Goal: Task Accomplishment & Management: Complete application form

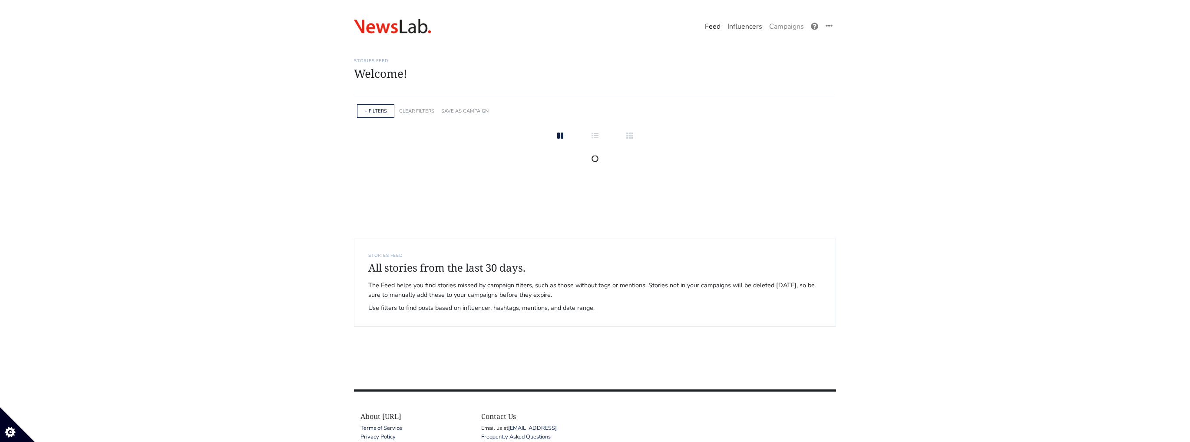
click at [756, 30] on link "Influencers" at bounding box center [745, 26] width 42 height 17
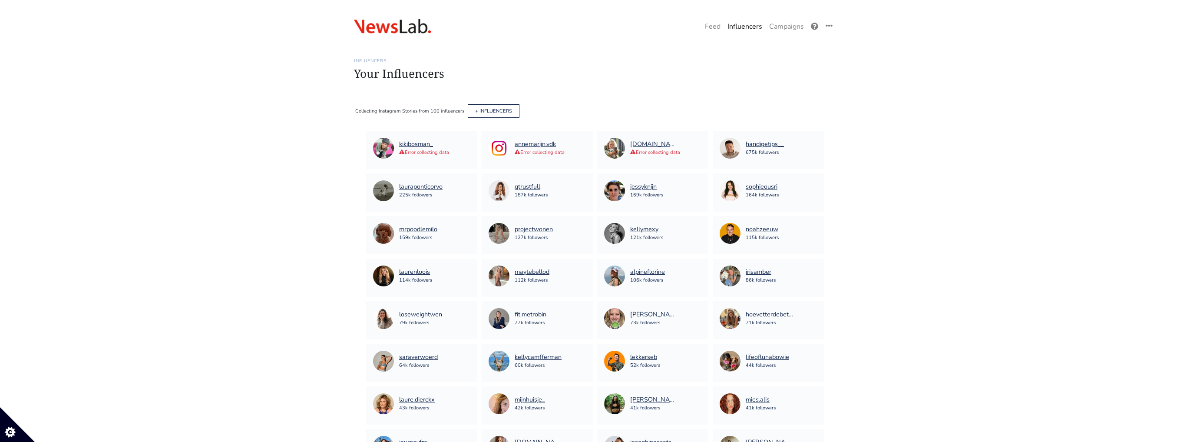
click at [756, 30] on link "Influencers" at bounding box center [745, 26] width 42 height 17
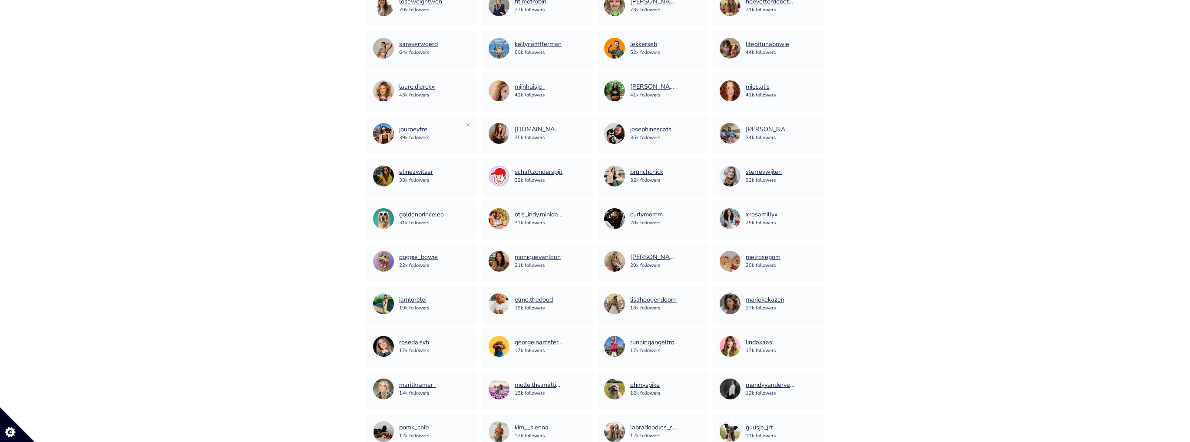
scroll to position [542, 0]
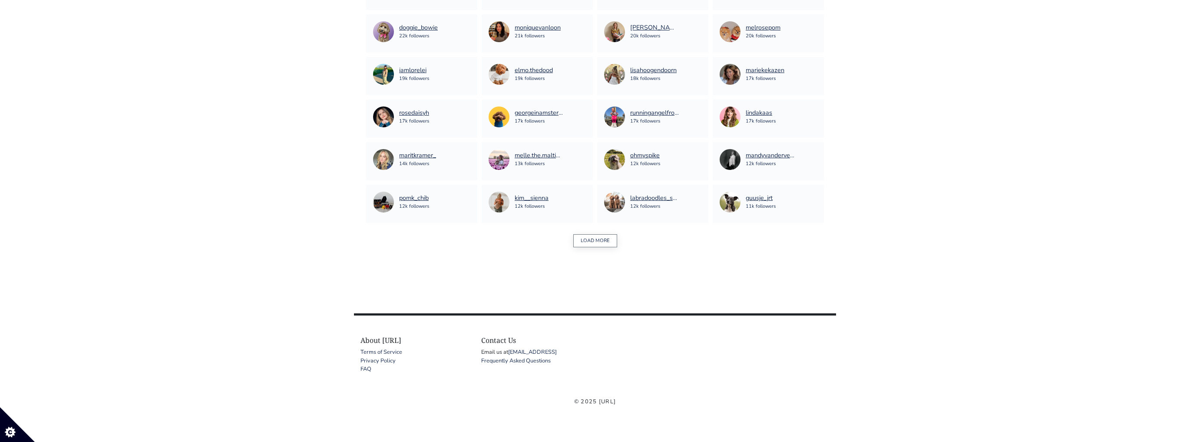
click at [601, 244] on button "LOAD MORE" at bounding box center [595, 240] width 44 height 13
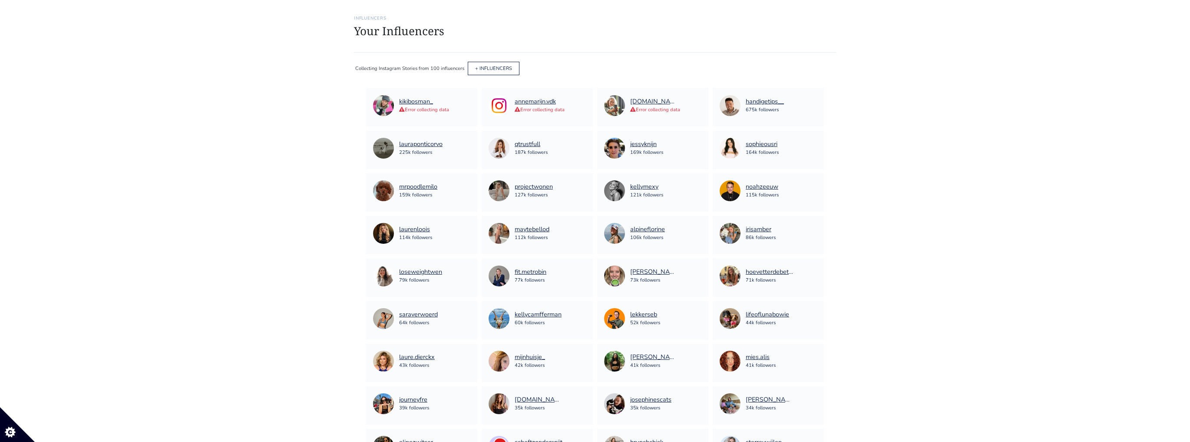
scroll to position [0, 0]
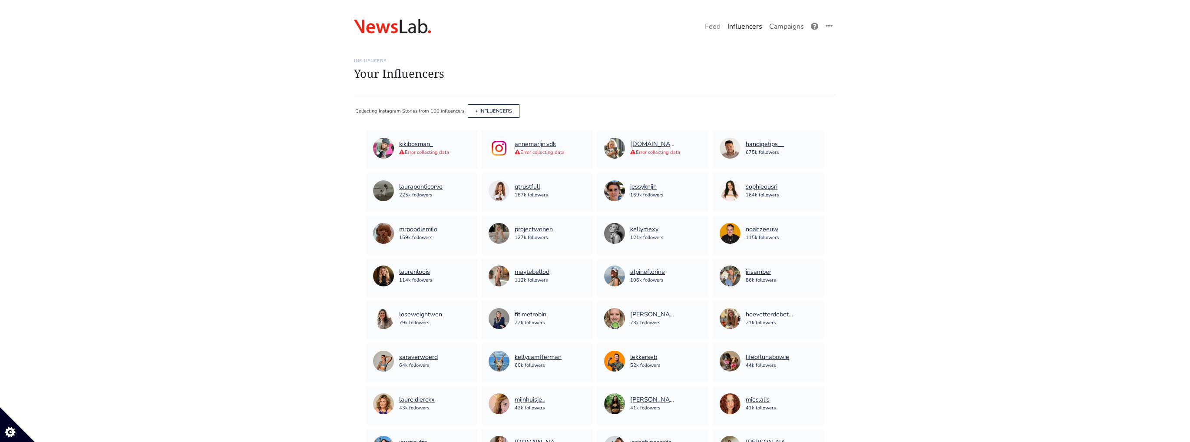
click at [777, 31] on link "Campaigns" at bounding box center [787, 26] width 42 height 17
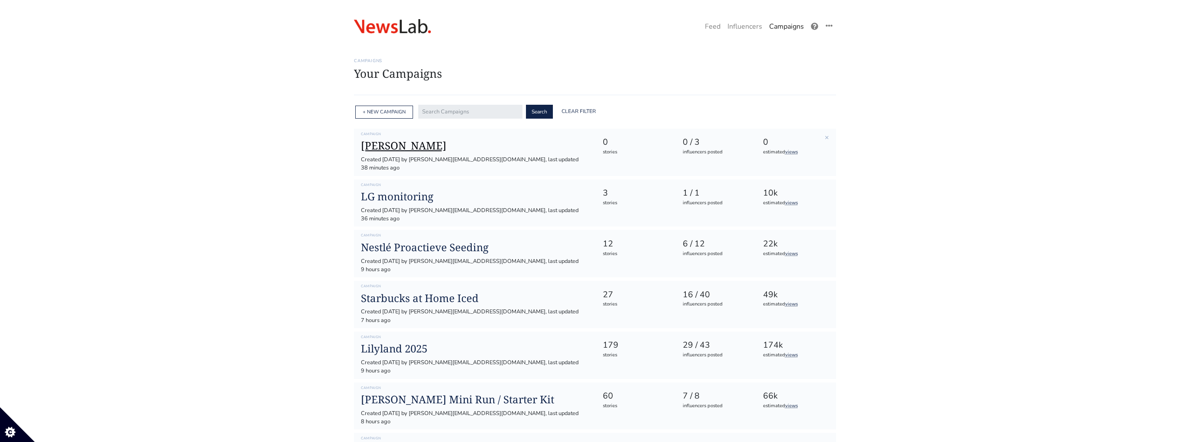
click at [420, 149] on h1 "[PERSON_NAME]" at bounding box center [475, 145] width 228 height 13
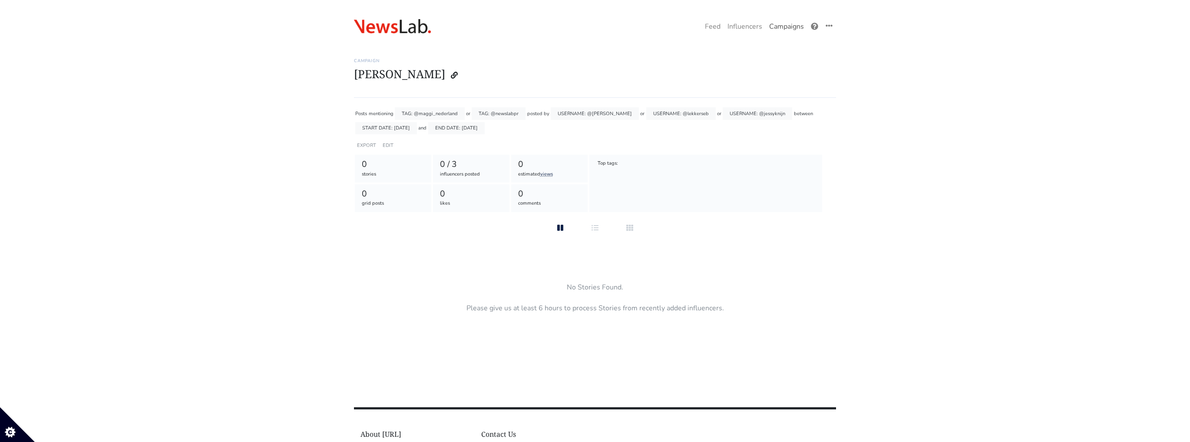
click at [770, 32] on link "Campaigns" at bounding box center [787, 26] width 42 height 17
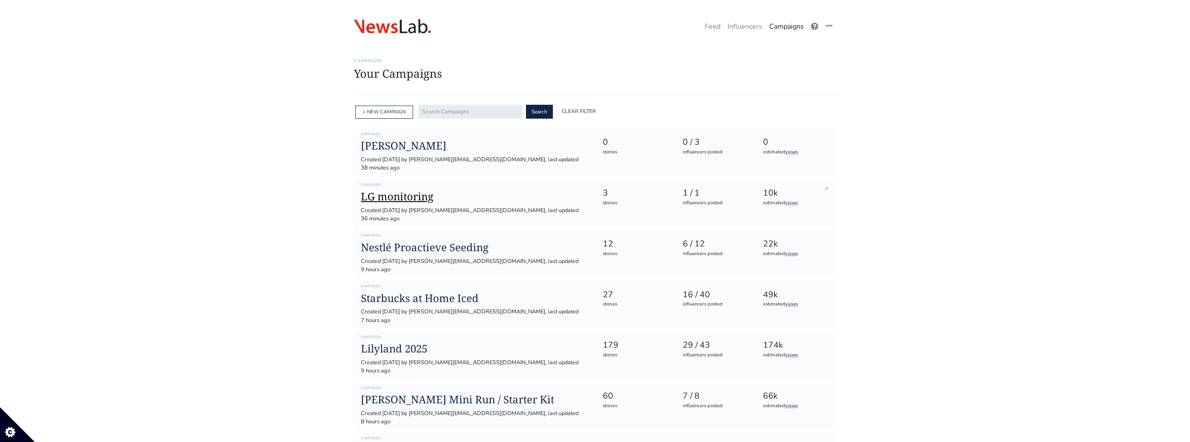
click at [422, 192] on h1 "LG monitoring" at bounding box center [475, 196] width 228 height 13
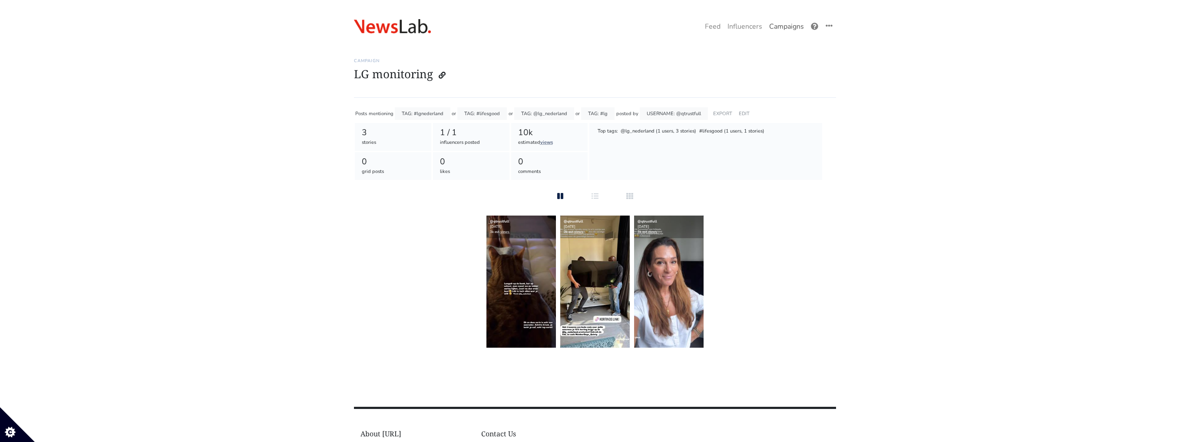
click at [791, 31] on link "Campaigns" at bounding box center [787, 26] width 42 height 17
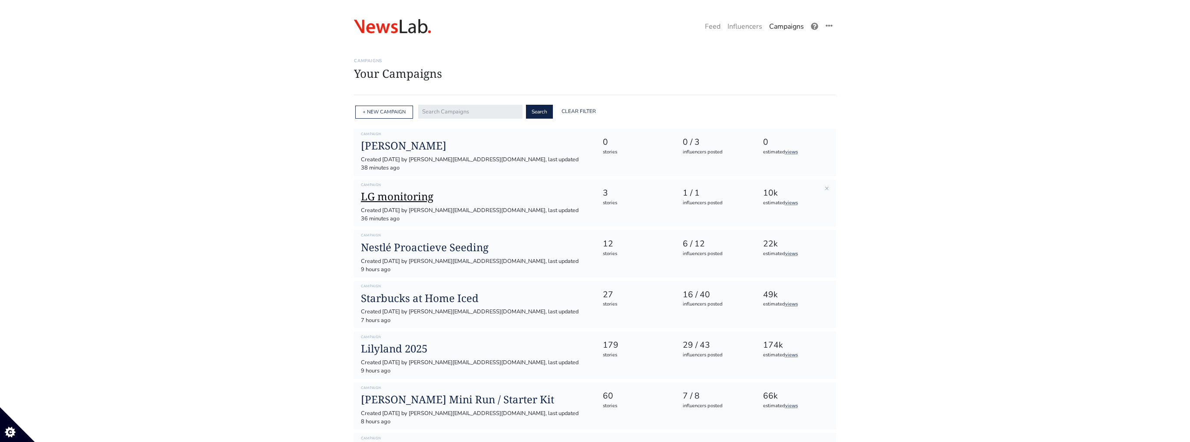
scroll to position [104, 0]
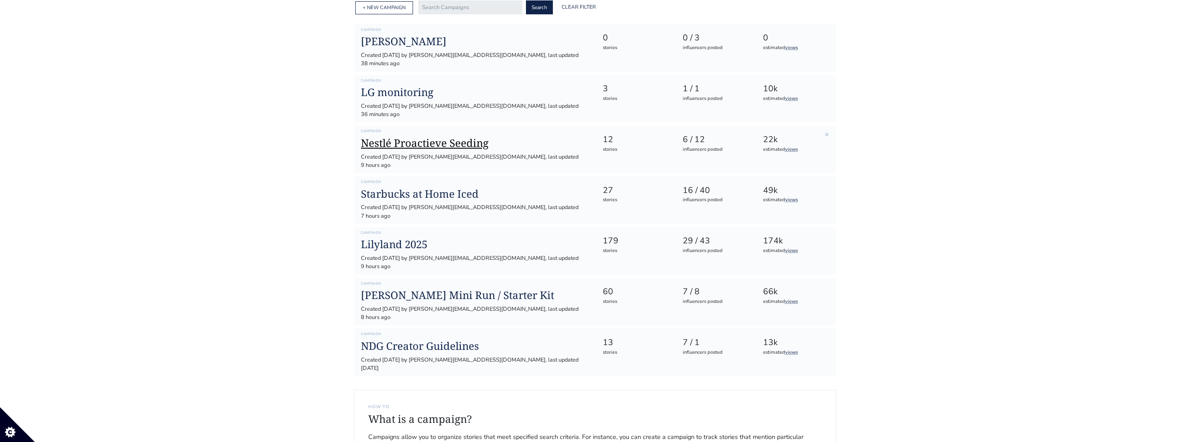
click at [465, 137] on h1 "Nestlé Proactieve Seeding" at bounding box center [475, 143] width 228 height 13
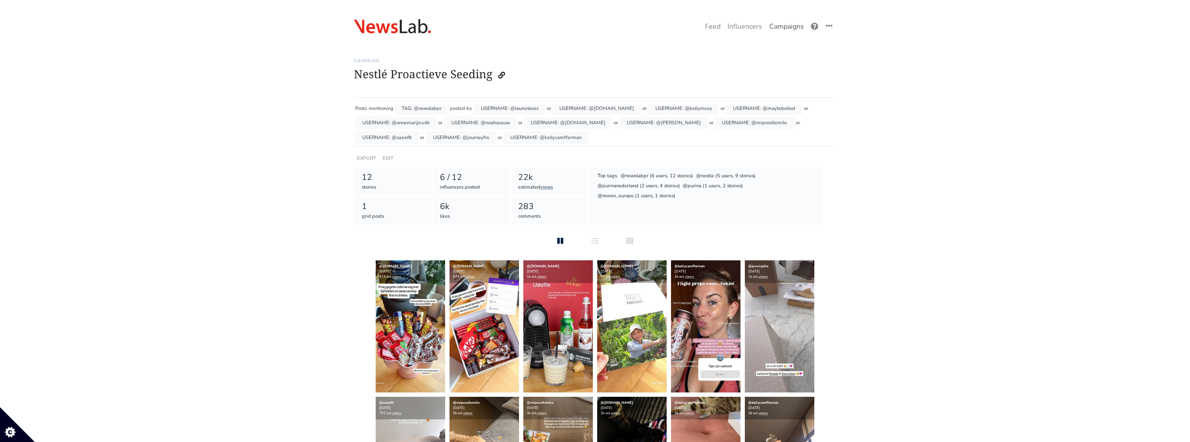
click at [774, 31] on link "Campaigns" at bounding box center [787, 26] width 42 height 17
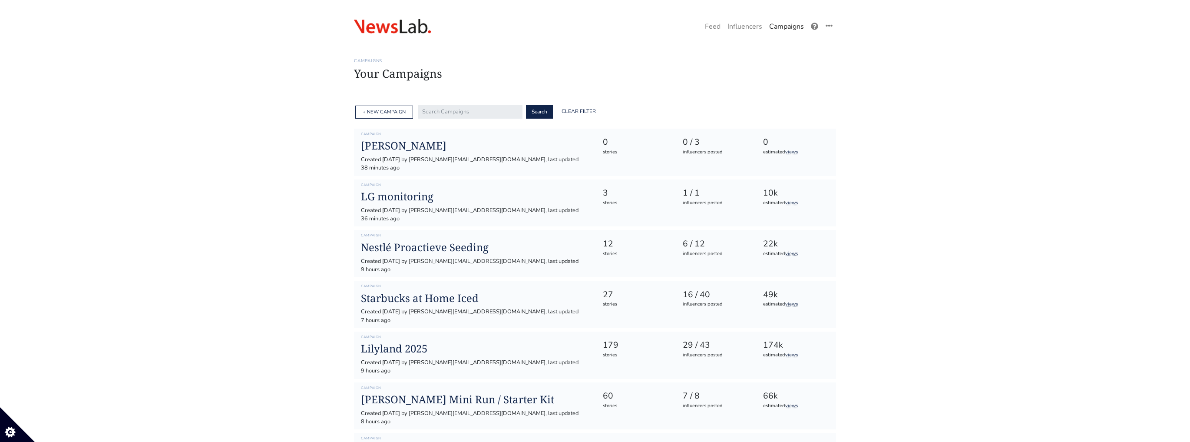
click at [406, 116] on div "+ NEW CAMPAIGN" at bounding box center [384, 112] width 58 height 13
click at [404, 113] on link "+ NEW CAMPAIGN" at bounding box center [384, 112] width 43 height 7
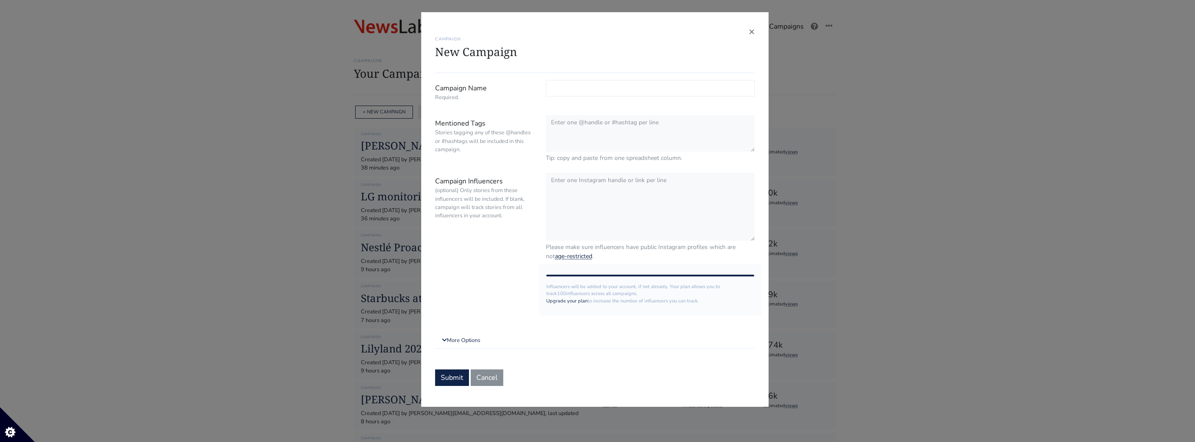
click at [589, 83] on input "Campaign Name Required." at bounding box center [650, 88] width 209 height 17
type input "DogOlympics 2025"
click at [589, 122] on textarea "Mentioned Tags Stories tagging any of these @handles or #hashtags will be inclu…" at bounding box center [650, 133] width 209 height 37
drag, startPoint x: 598, startPoint y: 122, endPoint x: 535, endPoint y: 113, distance: 63.2
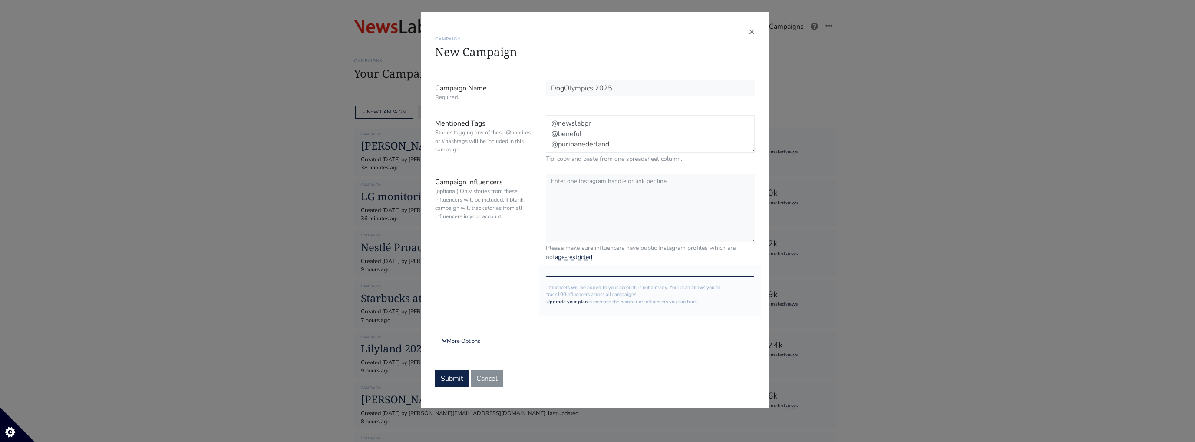
click at [535, 113] on form "Campaign Name Required. DogOlympics 2025 Mentioned Tags Stories tagging any of …" at bounding box center [595, 233] width 320 height 307
click at [607, 123] on textarea "@newslabpr @beneful @purinanederland" at bounding box center [650, 133] width 209 height 37
drag, startPoint x: 606, startPoint y: 130, endPoint x: 543, endPoint y: 131, distance: 63.0
click at [543, 131] on div "@newslabpr @beneful @purinanederland Tip: copy and paste from one spreadsheet c…" at bounding box center [650, 139] width 222 height 48
click at [588, 132] on textarea "@newslabpr @beneful @purinanederland" at bounding box center [650, 133] width 209 height 37
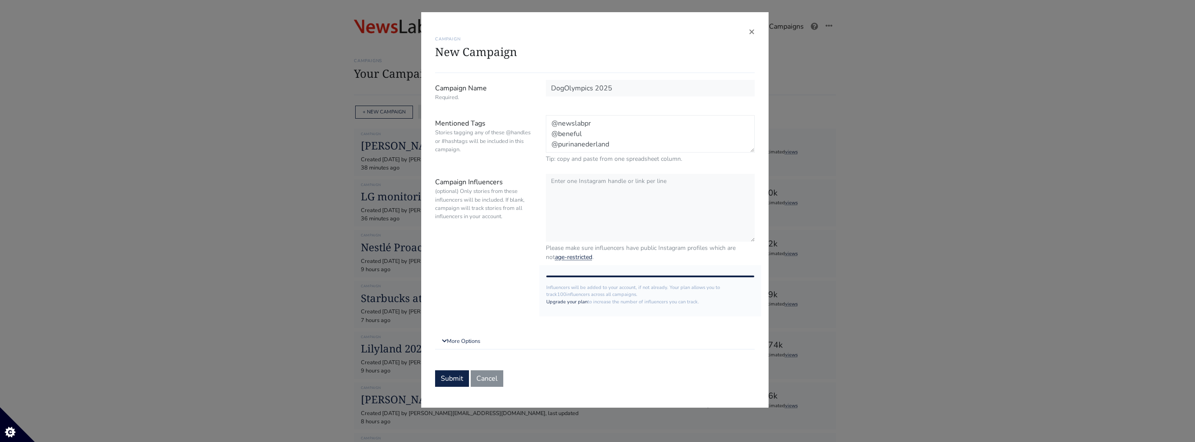
scroll to position [10, 0]
drag, startPoint x: 619, startPoint y: 133, endPoint x: 538, endPoint y: 133, distance: 80.8
click at [538, 133] on div "Mentioned Tags Stories tagging any of these @handles or #hashtags will be inclu…" at bounding box center [595, 139] width 333 height 48
click at [580, 144] on textarea "@newslabpr @beneful @purinanederland" at bounding box center [650, 133] width 209 height 37
click at [557, 142] on textarea "@newslabpr @beneful @purinanederland #DogOlympics" at bounding box center [650, 133] width 209 height 37
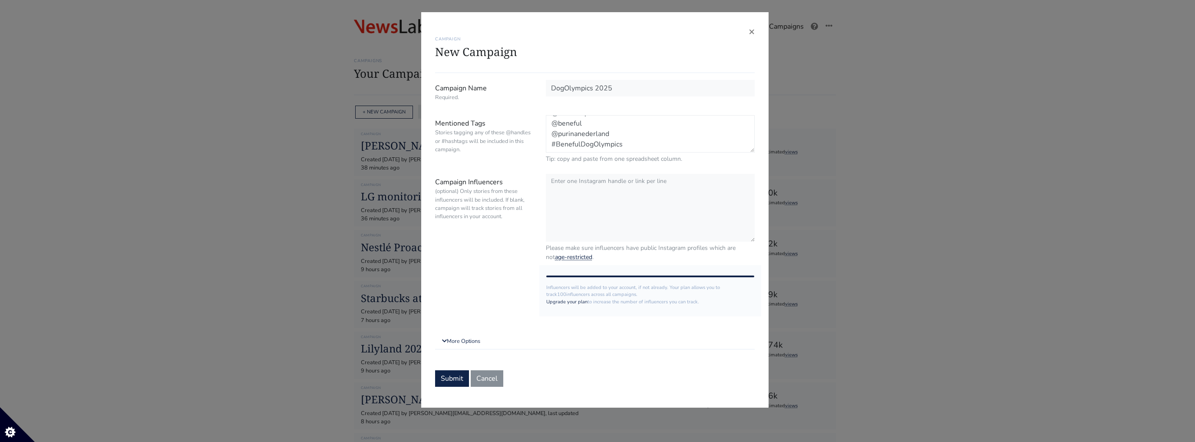
scroll to position [0, 0]
drag, startPoint x: 646, startPoint y: 144, endPoint x: 493, endPoint y: 59, distance: 174.8
click at [493, 59] on div "× CAMPAIGN New Campaign Campaign Name Required. DogOlympics 2025 Mentioned Tags…" at bounding box center [594, 209] width 347 height 395
type textarea "@newslabpr @beneful @purinanederland #BenefulDogOlympics"
click at [594, 187] on textarea "Campaign Influencers (optional) Only stories from these influencers will be inc…" at bounding box center [650, 207] width 209 height 69
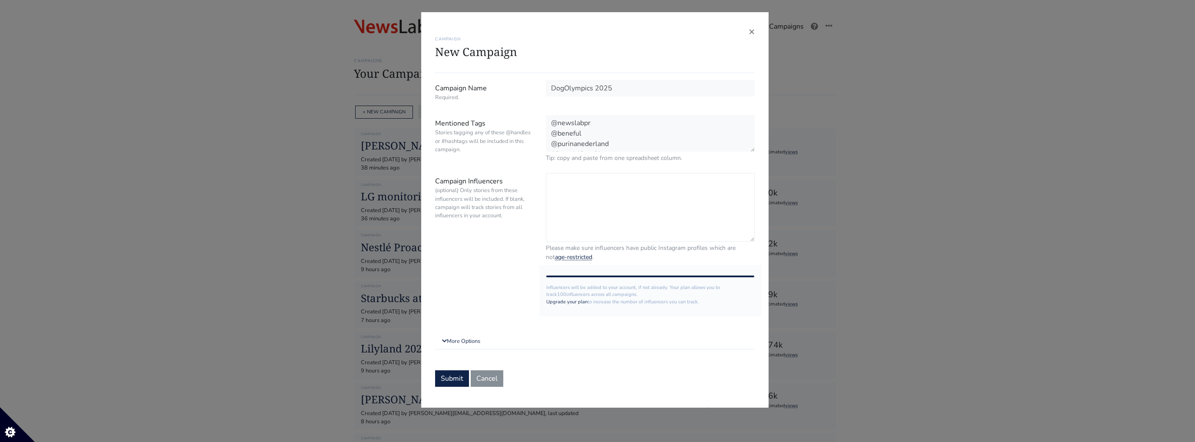
click at [644, 212] on textarea "Campaign Influencers (optional) Only stories from these influencers will be inc…" at bounding box center [650, 207] width 209 height 69
paste textarea "@labradex_nl [PERSON_NAME] Georgeinamsterdam ik ben [PERSON_NAME] Frenkie_thedo…"
click at [551, 192] on textarea "@labradex_nl [PERSON_NAME] Georgeinamsterdam ik ben [PERSON_NAME] Frenkie_thedo…" at bounding box center [650, 207] width 209 height 69
click at [551, 200] on textarea "@labradex_nl @Aussie__Tommy WitjeLola Georgeinamsterdam ik ben [PERSON_NAME] Fr…" at bounding box center [650, 207] width 209 height 69
click at [549, 215] on textarea "@labradex_nl @Aussie__Tommy @WitjeLola Georgeinamsterdam ik ben Teddy Australia…" at bounding box center [650, 207] width 209 height 69
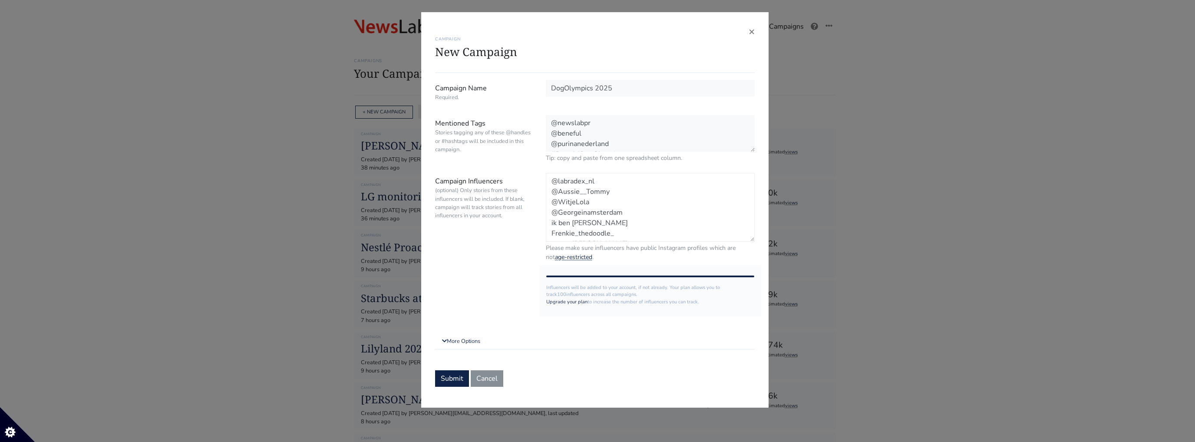
click at [549, 222] on textarea "@labradex_nl @Aussie__Tommy @WitjeLola @Georgeinamsterdam ik ben [PERSON_NAME] …" at bounding box center [650, 207] width 209 height 69
click at [563, 222] on textarea "@labradex_nl @Aussie__Tommy @WitjeLola @Georgeinamsterdam @ik ben Teddy Austral…" at bounding box center [650, 207] width 209 height 69
click at [551, 198] on textarea "@labradex_nl @Aussie__Tommy @WitjeLola @Georgeinamsterdam @ikbenTeddy Australia…" at bounding box center [650, 207] width 209 height 69
click at [550, 208] on textarea "@labradex_nl @Aussie__Tommy @WitjeLola @Georgeinamsterdam @ikbenTeddy @Australi…" at bounding box center [650, 207] width 209 height 69
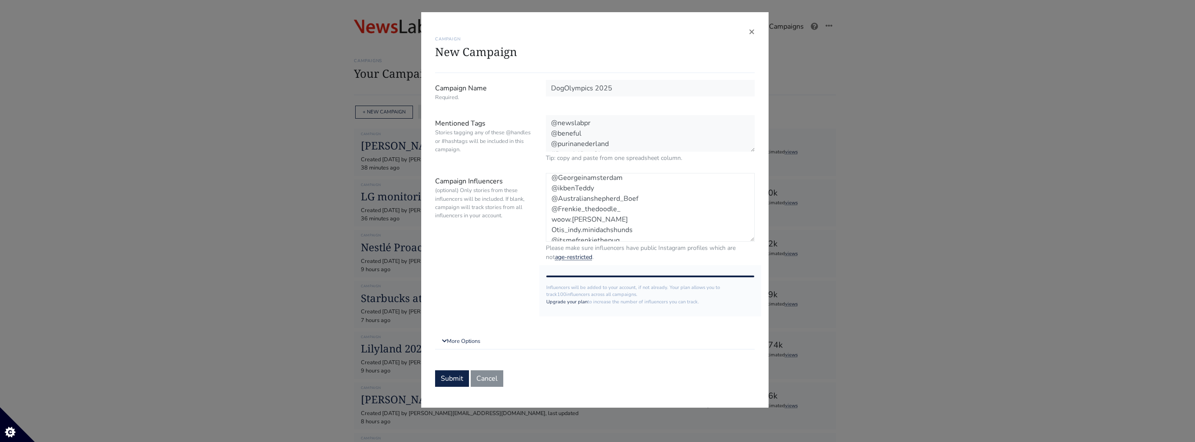
click at [550, 217] on textarea "@labradex_nl @Aussie__Tommy @WitjeLola @Georgeinamsterdam @ikbenTeddy @Australi…" at bounding box center [650, 207] width 209 height 69
click at [549, 200] on textarea "@labradex_nl @Aussie__Tommy @WitjeLola @Georgeinamsterdam @ikbenTeddy @Australi…" at bounding box center [650, 207] width 209 height 69
click at [548, 205] on textarea "@labradex_nl @Aussie__Tommy @WitjeLola @Georgeinamsterdam @ikbenTeddy @Australi…" at bounding box center [650, 207] width 209 height 69
click at [551, 223] on textarea "@labradex_nl @Aussie__Tommy @WitjeLola @Georgeinamsterdam @ikbenTeddy @Australi…" at bounding box center [650, 207] width 209 height 69
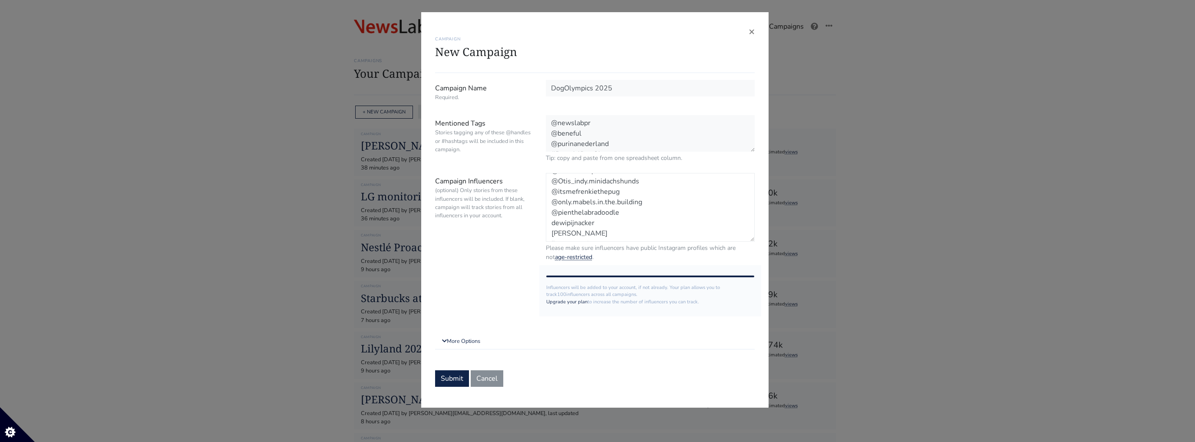
scroll to position [104, 0]
click at [552, 209] on textarea "@labradex_nl @Aussie__Tommy @WitjeLola @Georgeinamsterdam @ikbenTeddy @Australi…" at bounding box center [650, 207] width 209 height 69
click at [551, 189] on textarea "@labradex_nl @Aussie__Tommy @WitjeLola @Georgeinamsterdam @ikbenTeddy @Australi…" at bounding box center [650, 207] width 209 height 69
click at [549, 198] on textarea "@labradex_nl @Aussie__Tommy @WitjeLola @Georgeinamsterdam @ikbenTeddy @Australi…" at bounding box center [650, 207] width 209 height 69
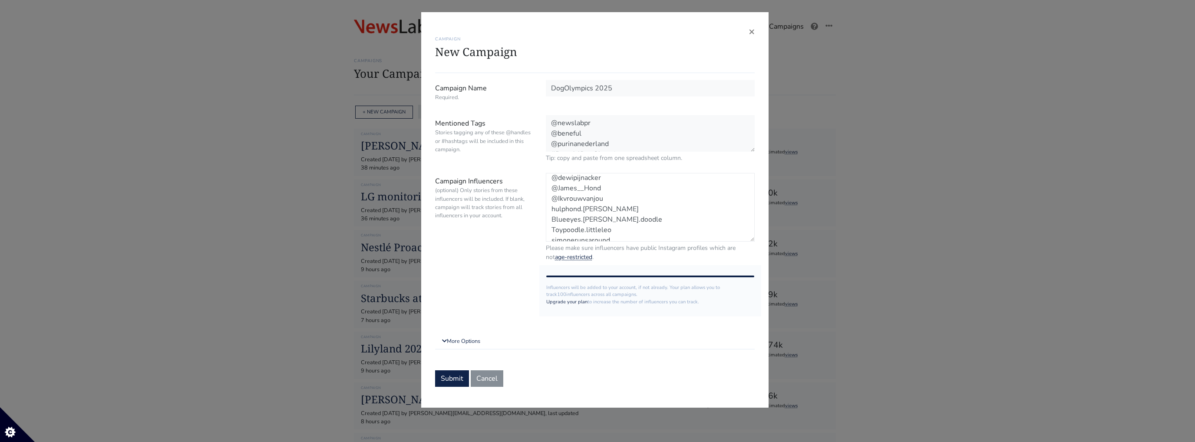
click at [549, 205] on textarea "@labradex_nl @Aussie__Tommy @WitjeLola @Georgeinamsterdam @ikbenTeddy @Australi…" at bounding box center [650, 207] width 209 height 69
click at [550, 195] on textarea "@labradex_nl @Aussie__Tommy @WitjeLola @Georgeinamsterdam @ikbenTeddy @Australi…" at bounding box center [650, 207] width 209 height 69
click at [550, 203] on textarea "@labradex_nl @Aussie__Tommy @WitjeLola @Georgeinamsterdam @ikbenTeddy @Australi…" at bounding box center [650, 207] width 209 height 69
click at [549, 212] on textarea "@labradex_nl @Aussie__Tommy @WitjeLola @Georgeinamsterdam @ikbenTeddy @Australi…" at bounding box center [650, 207] width 209 height 69
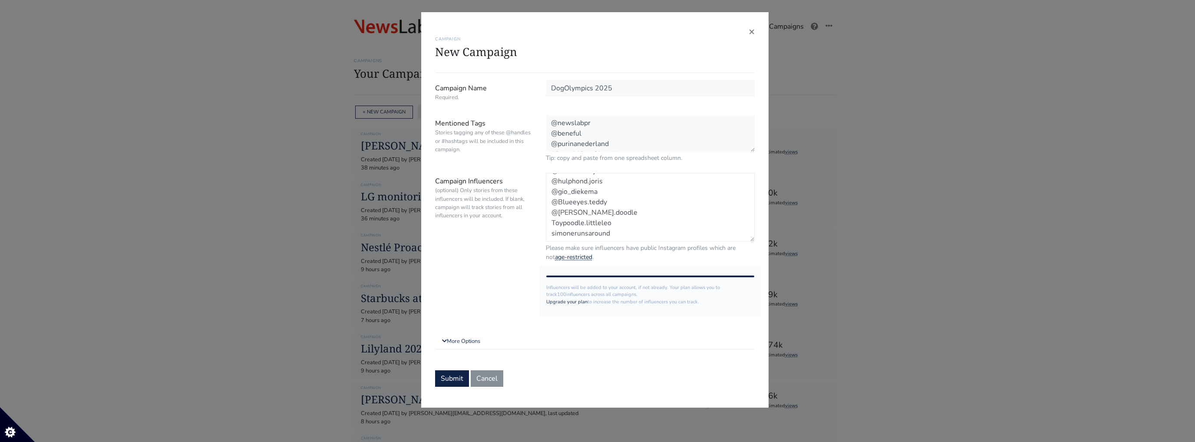
click at [549, 222] on textarea "@labradex_nl @Aussie__Tommy @WitjeLola @Georgeinamsterdam @ikbenTeddy @Australi…" at bounding box center [650, 207] width 209 height 69
click at [550, 230] on textarea "@labradex_nl @Aussie__Tommy @WitjeLola @Georgeinamsterdam @ikbenTeddy @Australi…" at bounding box center [650, 207] width 209 height 69
type textarea "@labradex_nl @Aussie__Tommy @WitjeLola @Georgeinamsterdam @ikbenTeddy @Australi…"
drag, startPoint x: 626, startPoint y: 234, endPoint x: 519, endPoint y: 113, distance: 161.8
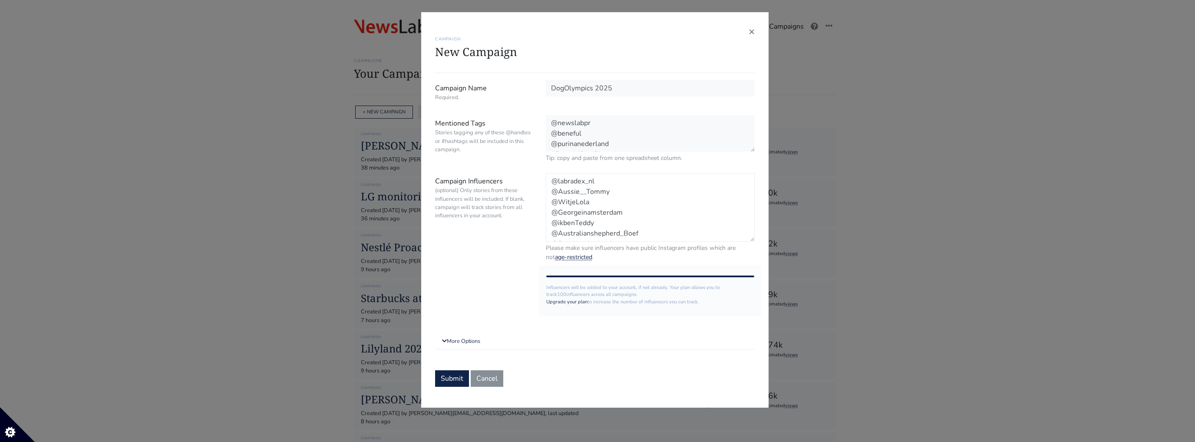
click at [519, 113] on form "Campaign Name Required. DogOlympics 2025 Mentioned Tags Stories tagging any of …" at bounding box center [595, 233] width 320 height 307
click at [449, 338] on link "More Options" at bounding box center [595, 341] width 320 height 16
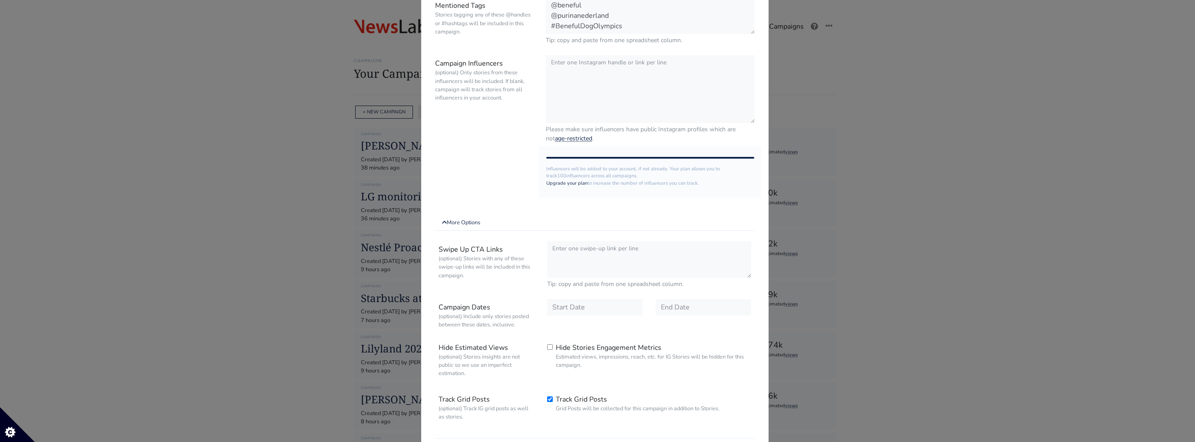
scroll to position [186, 0]
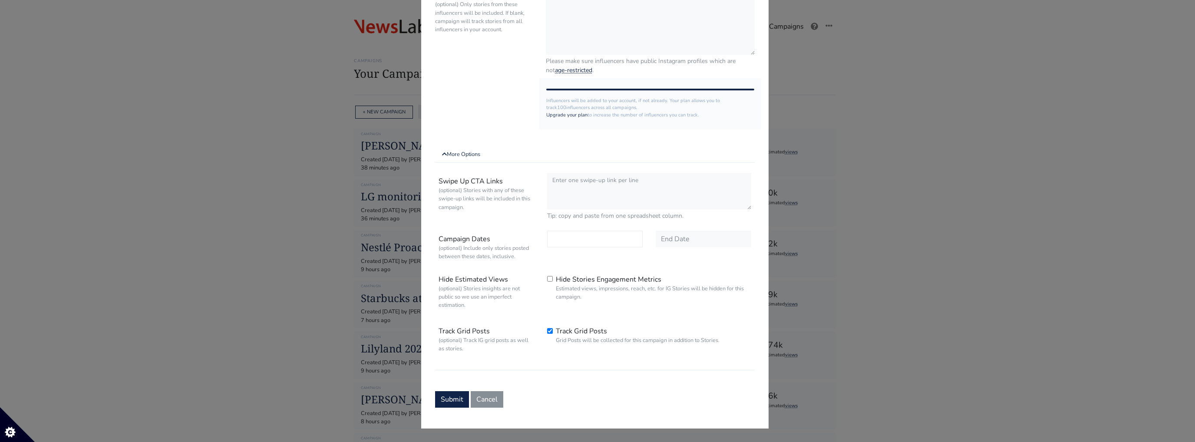
click at [557, 233] on input "text" at bounding box center [595, 239] width 96 height 17
click at [644, 132] on icon at bounding box center [645, 131] width 2 height 4
click at [617, 160] on div "2" at bounding box center [614, 161] width 15 height 14
type input "[DATE]"
click at [671, 236] on input "text" at bounding box center [704, 239] width 96 height 17
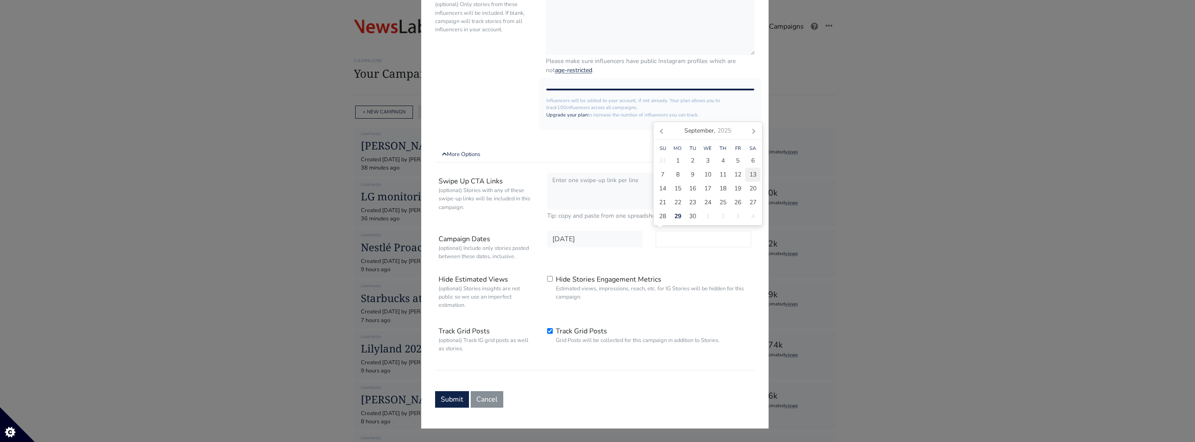
click at [750, 174] on span "13" at bounding box center [753, 174] width 7 height 9
type input "[DATE]"
click at [673, 261] on div "[DATE]" at bounding box center [703, 247] width 109 height 33
click at [688, 240] on input "[DATE]" at bounding box center [704, 239] width 96 height 17
click at [617, 231] on input "[DATE]" at bounding box center [595, 239] width 96 height 17
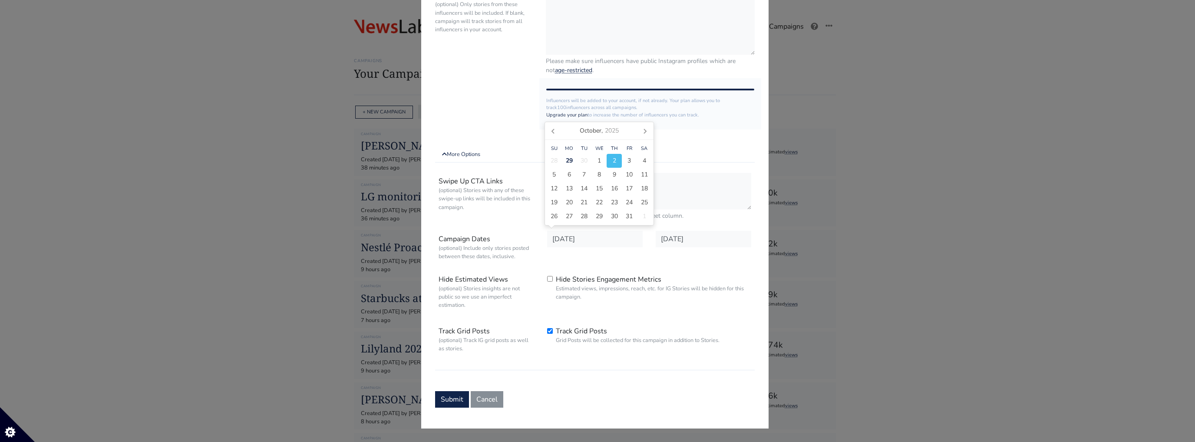
click at [616, 159] on div "2" at bounding box center [614, 161] width 15 height 14
click at [616, 161] on span "2" at bounding box center [614, 160] width 3 height 9
type input "[DATE]"
click at [696, 236] on input "[DATE]" at bounding box center [704, 239] width 96 height 17
click at [757, 134] on icon at bounding box center [753, 131] width 14 height 14
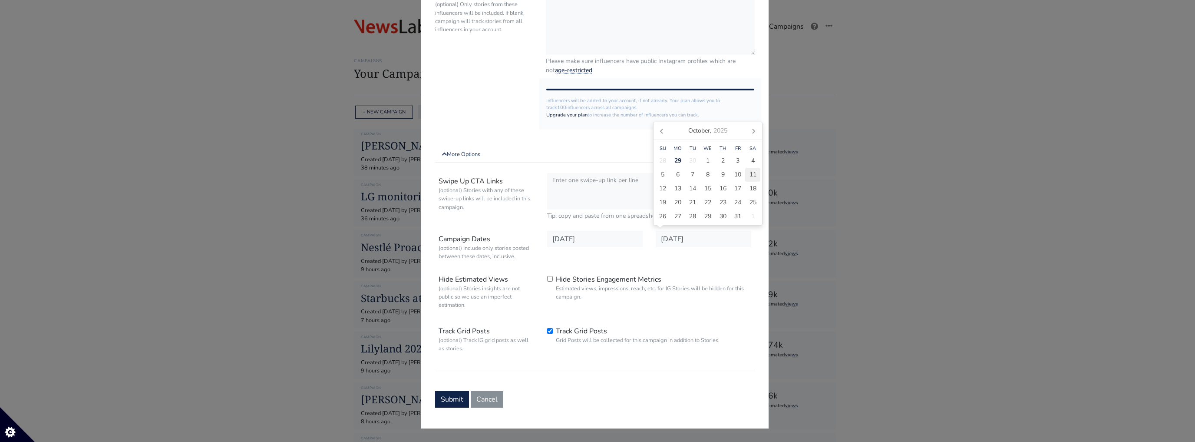
click at [753, 170] on span "11" at bounding box center [753, 174] width 7 height 9
type input "[DATE]"
click at [704, 268] on div "Swipe Up CTA Links (optional) Stories with any of these swipe-up links will be …" at bounding box center [595, 269] width 320 height 201
click at [450, 393] on button "Submit" at bounding box center [452, 399] width 34 height 17
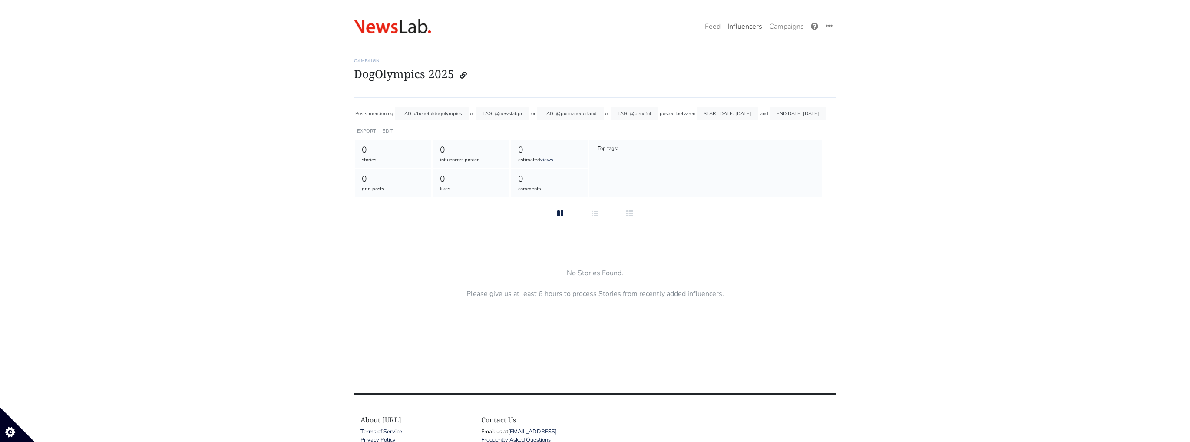
click at [754, 28] on link "Influencers" at bounding box center [745, 26] width 42 height 17
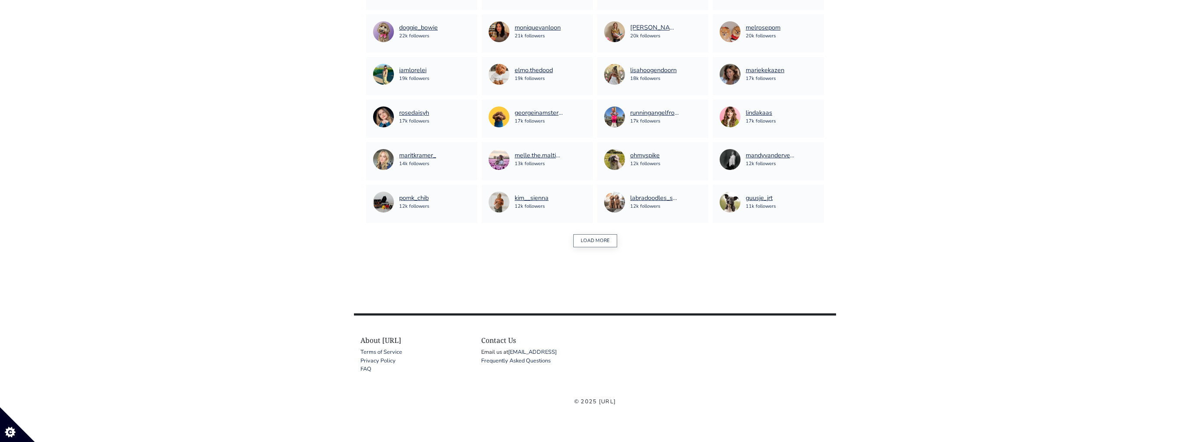
click at [601, 242] on button "LOAD MORE" at bounding box center [595, 240] width 44 height 13
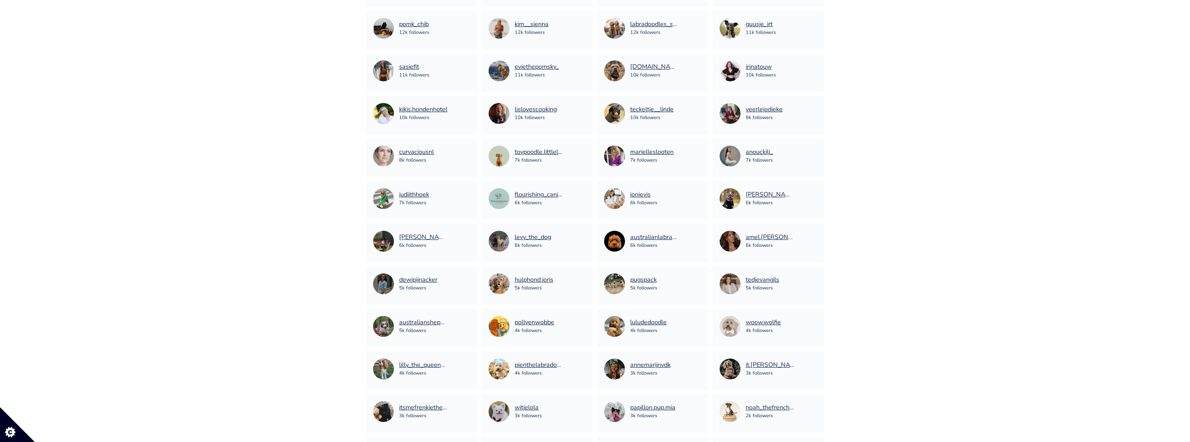
scroll to position [716, 0]
click at [466, 103] on link "×" at bounding box center [468, 105] width 4 height 10
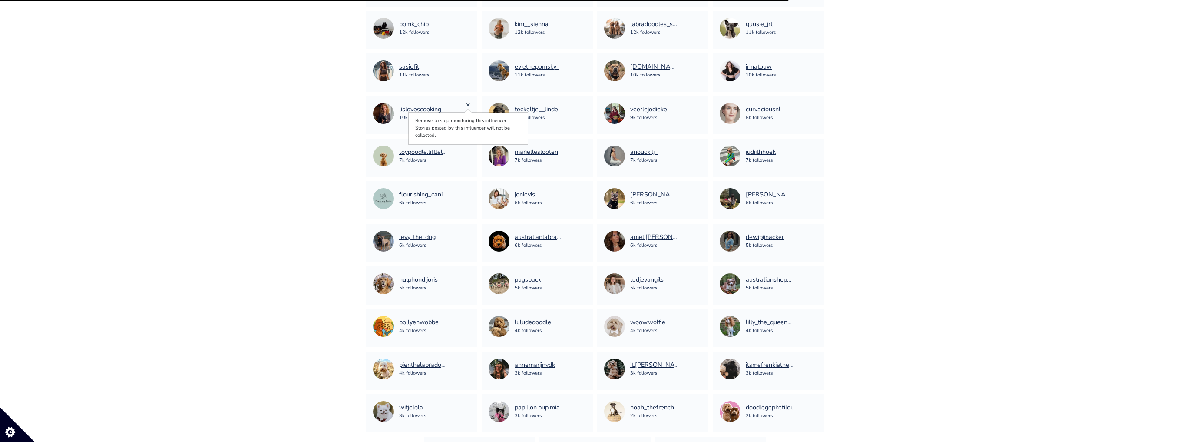
click at [468, 102] on link "×" at bounding box center [468, 105] width 4 height 10
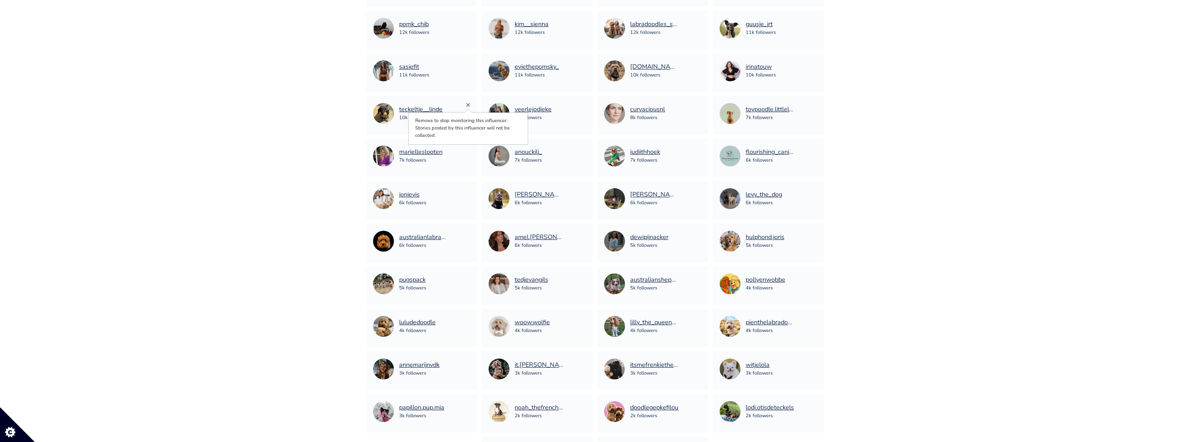
click at [466, 100] on link "×" at bounding box center [468, 105] width 4 height 10
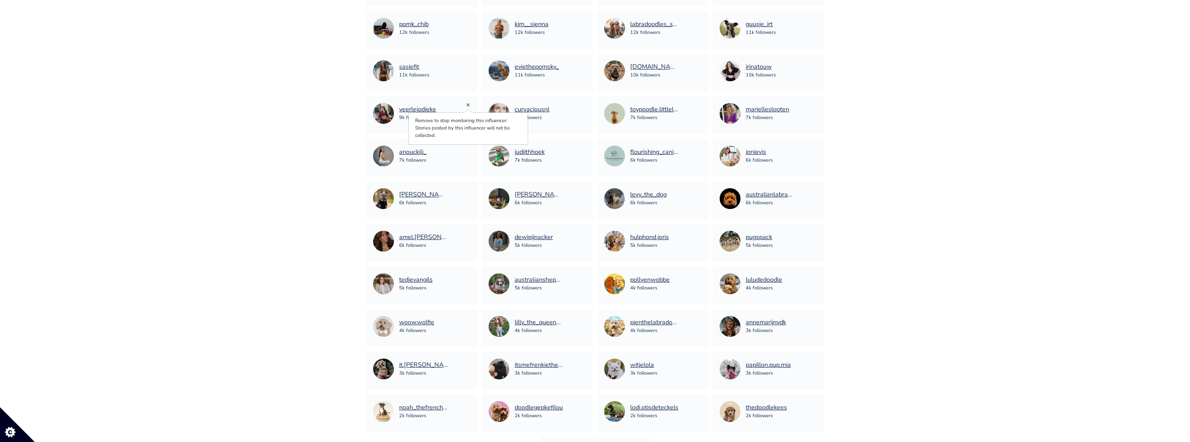
click at [467, 103] on link "×" at bounding box center [468, 105] width 4 height 10
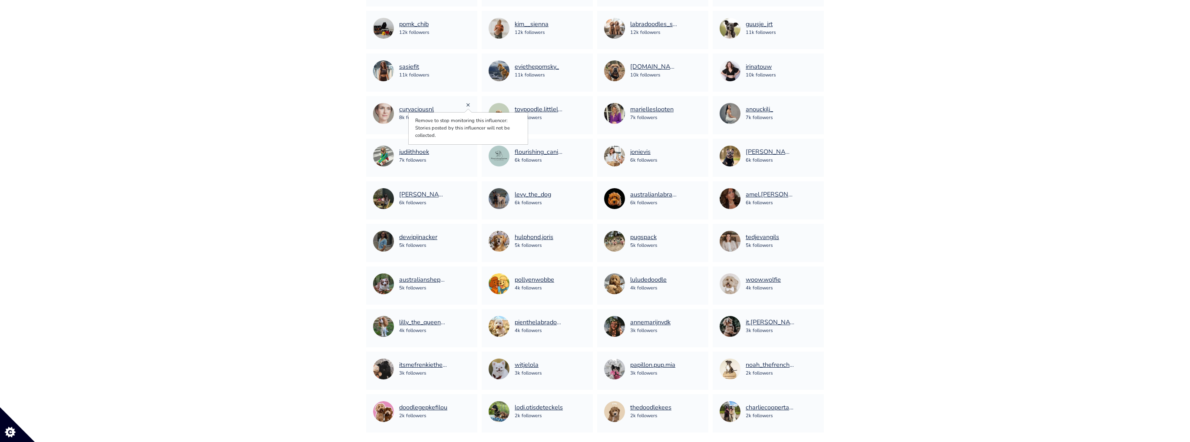
click at [467, 106] on link "×" at bounding box center [468, 105] width 4 height 10
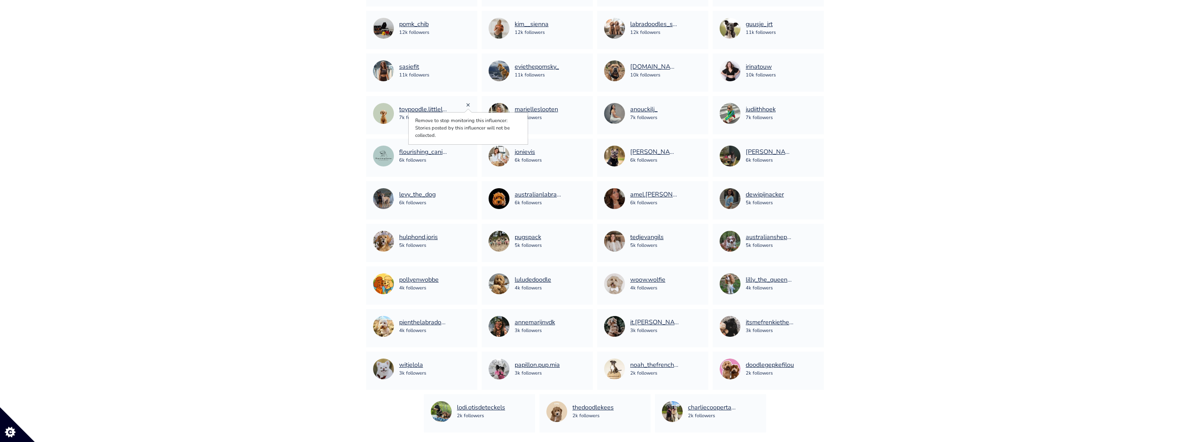
click at [469, 102] on link "×" at bounding box center [468, 105] width 4 height 10
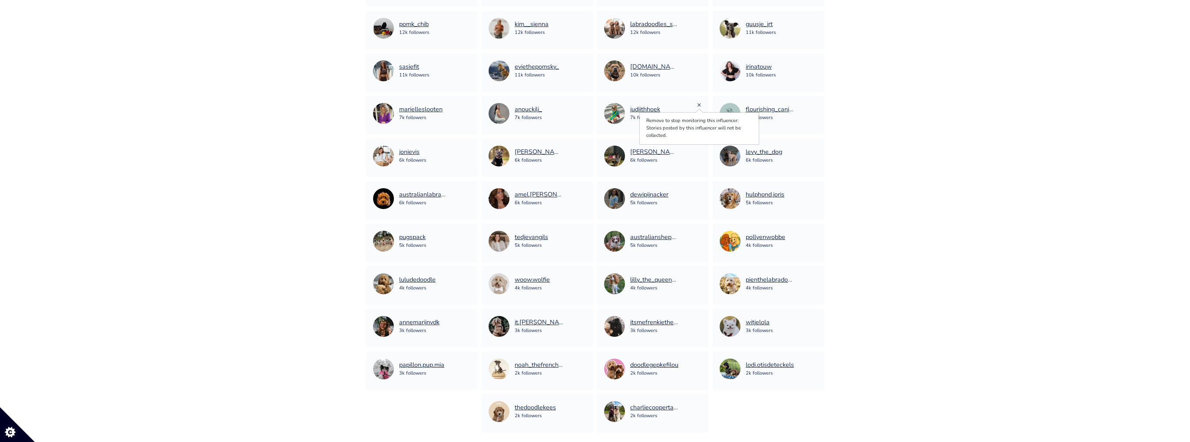
click at [698, 102] on link "×" at bounding box center [699, 105] width 4 height 10
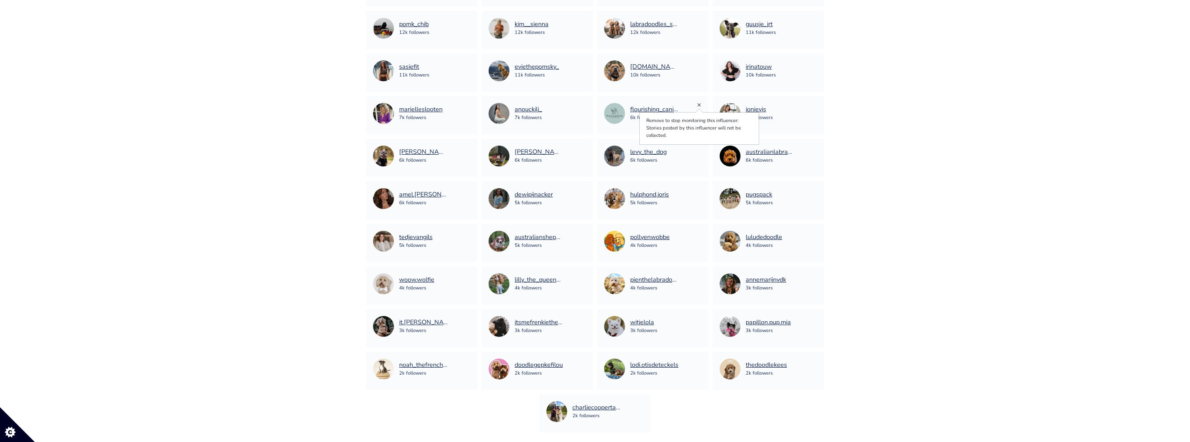
click at [700, 106] on link "×" at bounding box center [699, 105] width 4 height 10
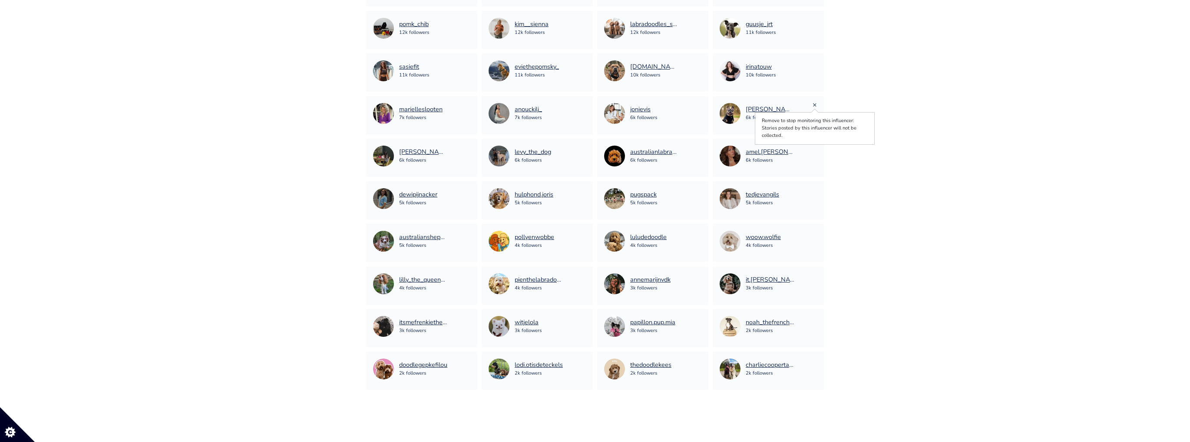
click at [816, 103] on link "×" at bounding box center [814, 105] width 4 height 10
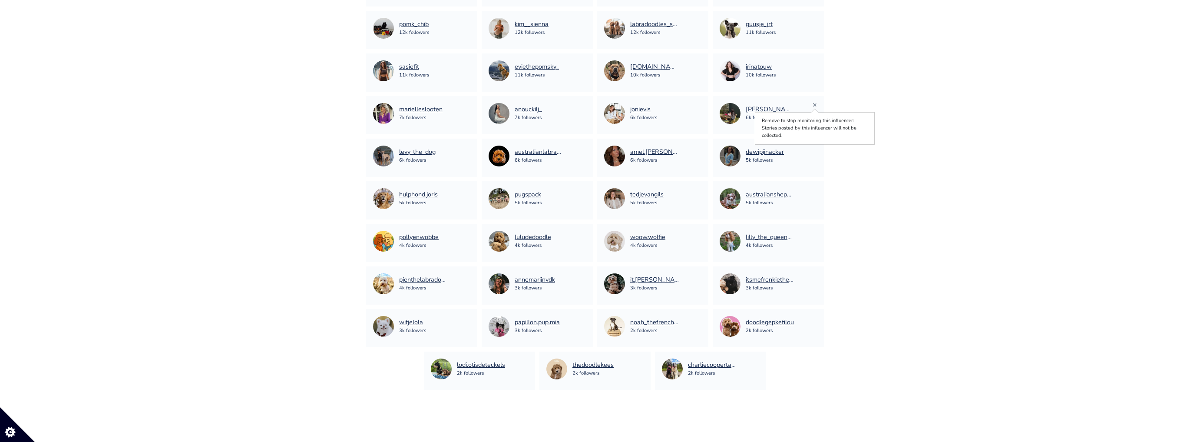
click at [815, 103] on link "×" at bounding box center [814, 105] width 4 height 10
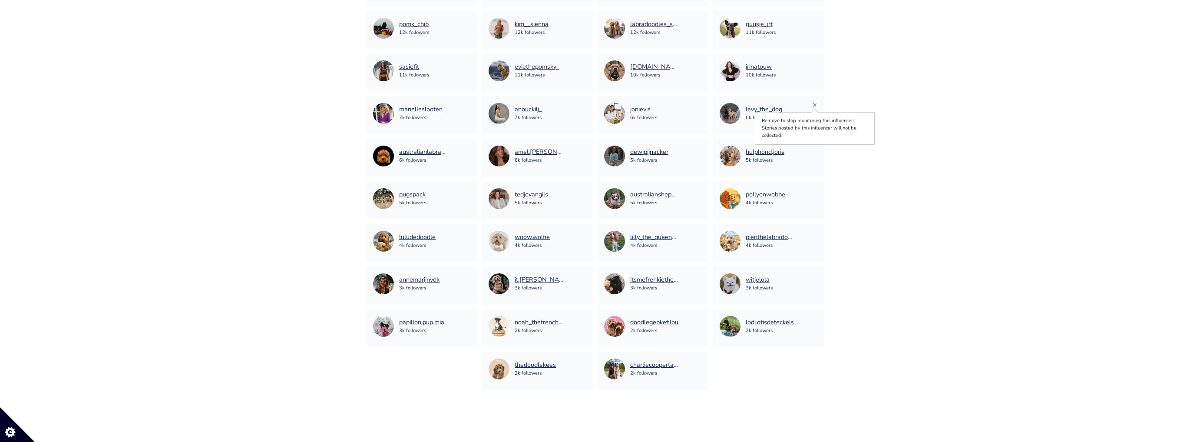
click at [813, 105] on link "×" at bounding box center [814, 105] width 4 height 10
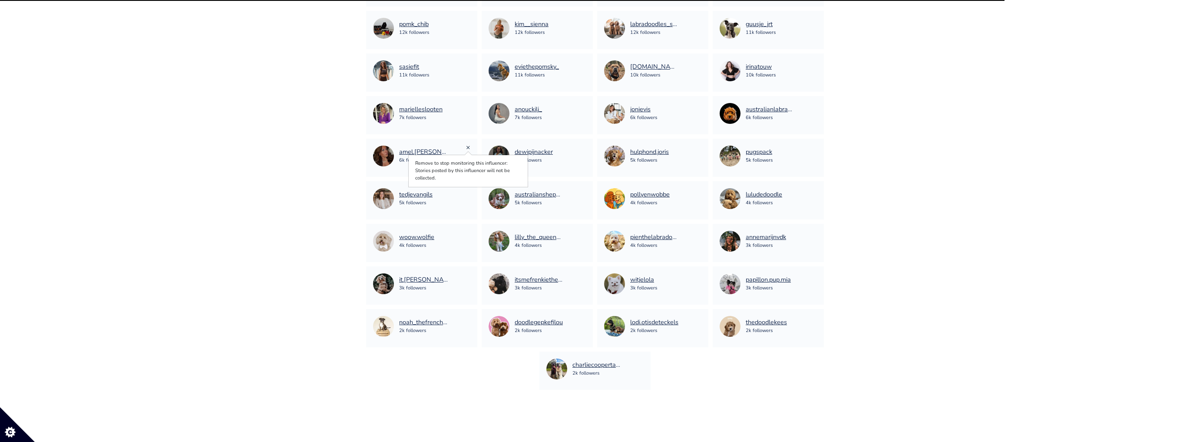
click at [466, 148] on link "×" at bounding box center [468, 147] width 4 height 10
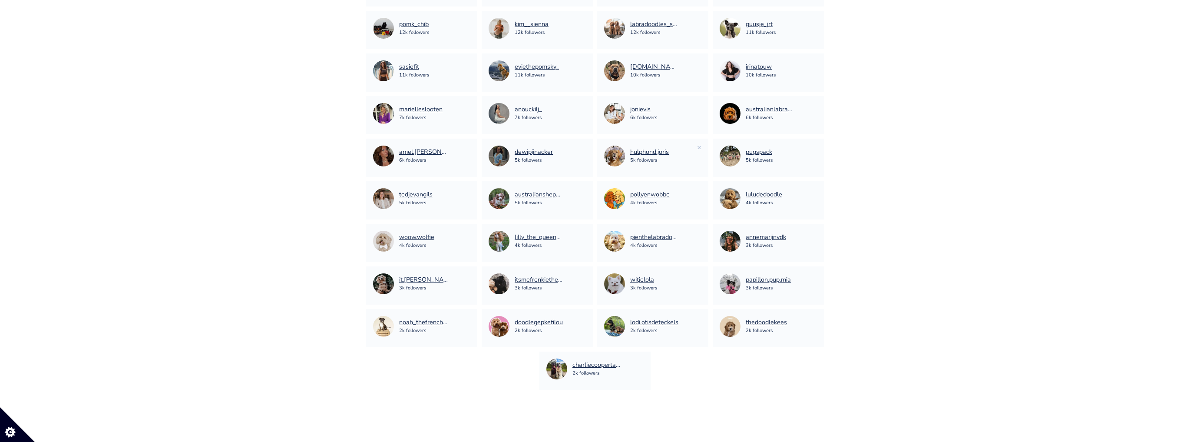
click at [701, 147] on div "hulphond.joris 5k followers ×" at bounding box center [652, 158] width 111 height 38
click at [697, 147] on link "×" at bounding box center [699, 147] width 4 height 10
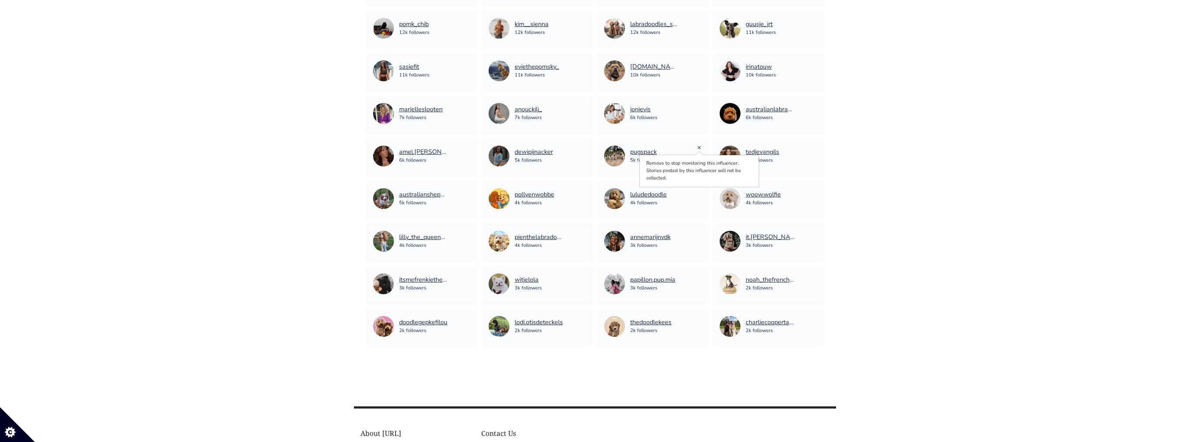
click at [698, 146] on link "×" at bounding box center [699, 147] width 4 height 10
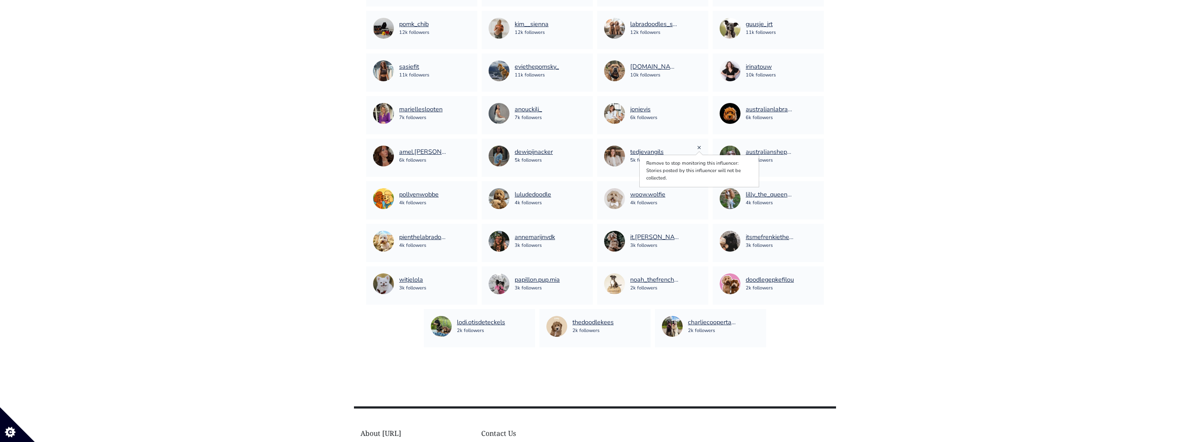
click at [699, 146] on link "×" at bounding box center [699, 147] width 4 height 10
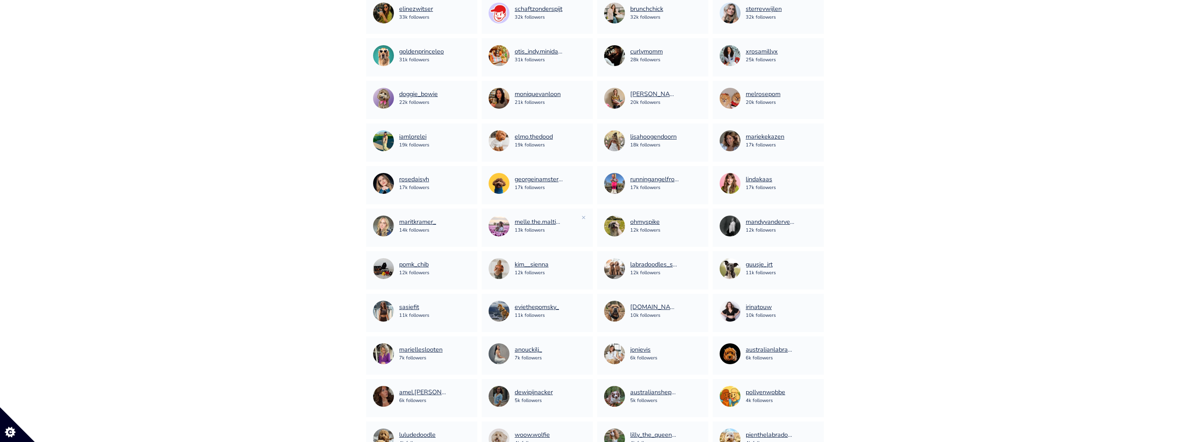
scroll to position [472, 0]
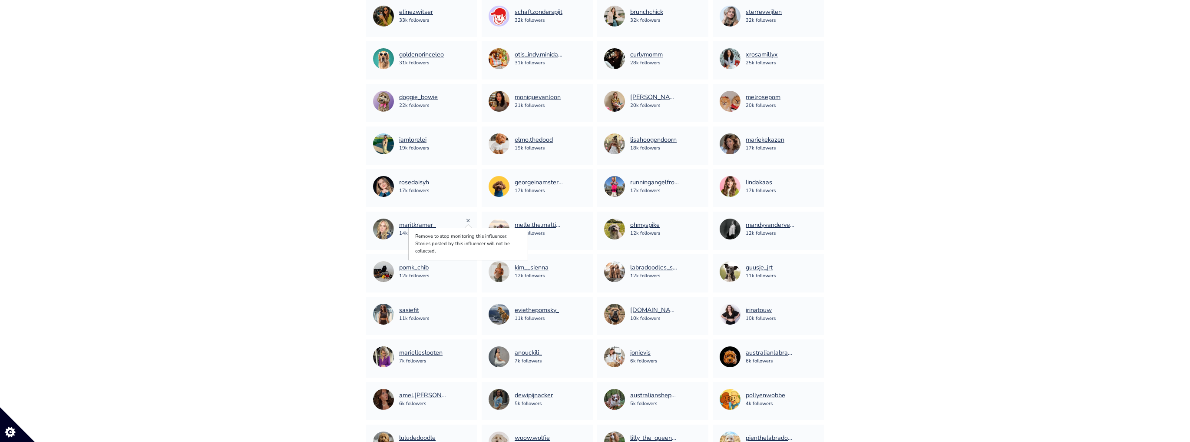
click at [469, 218] on link "×" at bounding box center [468, 220] width 4 height 10
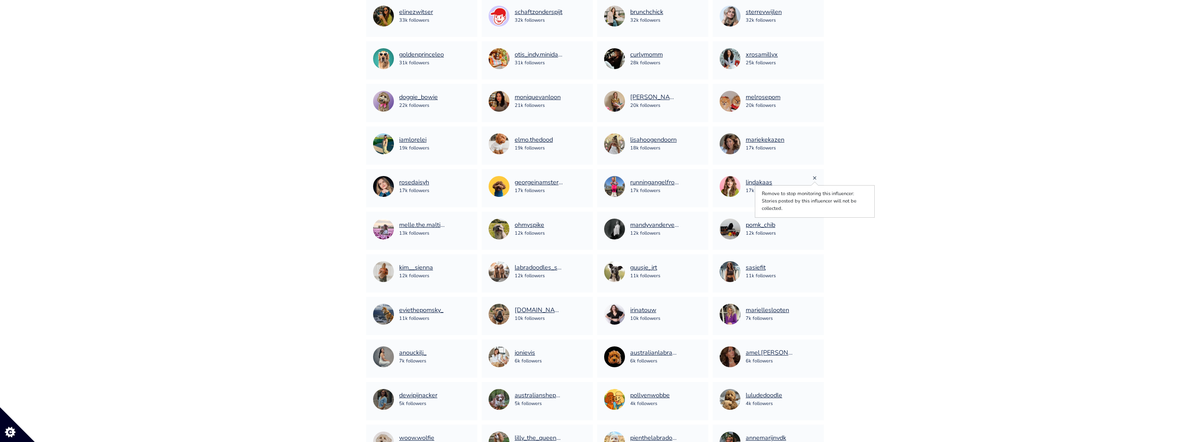
click at [815, 175] on link "×" at bounding box center [814, 178] width 4 height 10
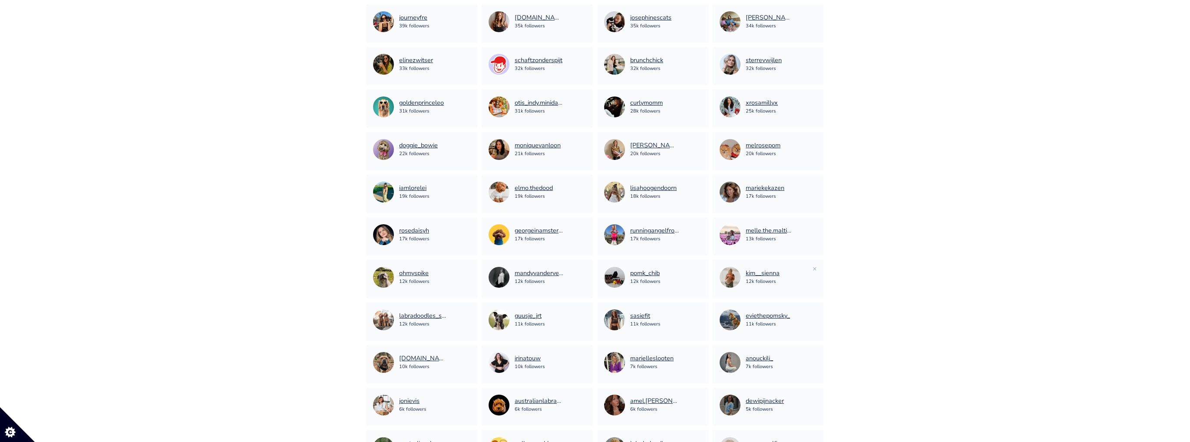
scroll to position [368, 0]
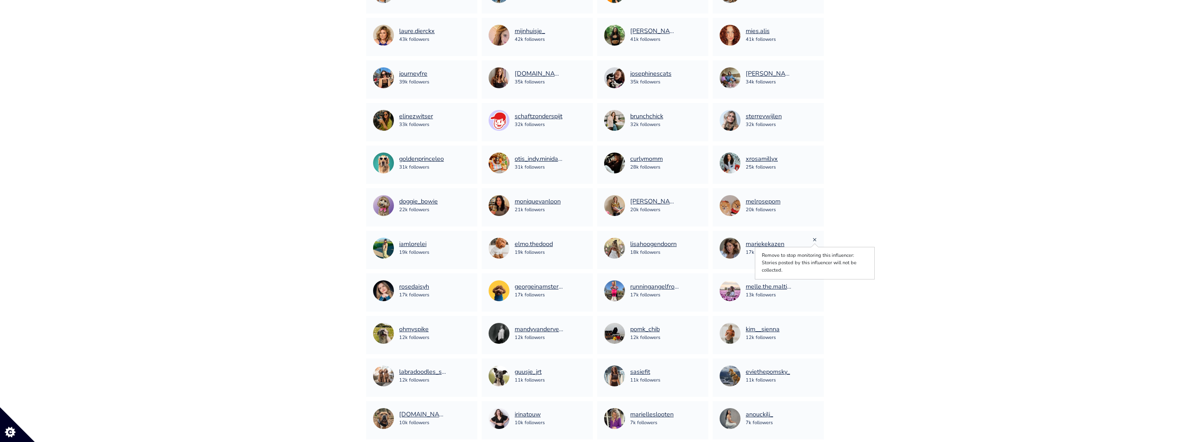
click at [813, 237] on link "×" at bounding box center [814, 239] width 4 height 10
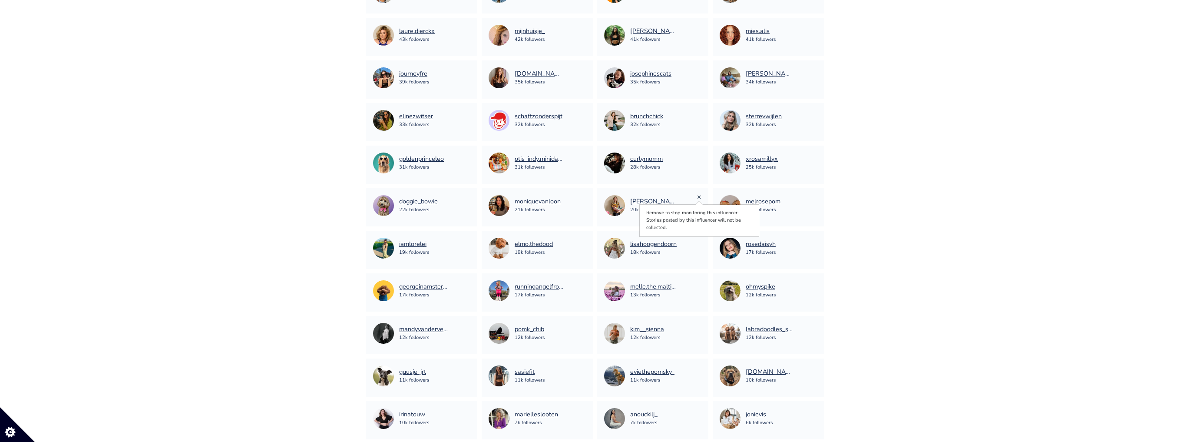
click at [698, 195] on link "×" at bounding box center [699, 197] width 4 height 10
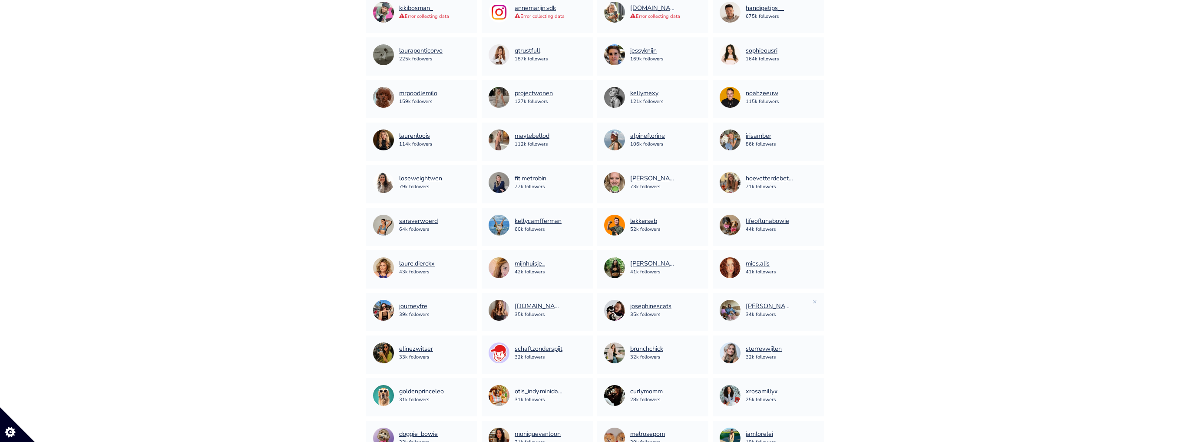
scroll to position [125, 0]
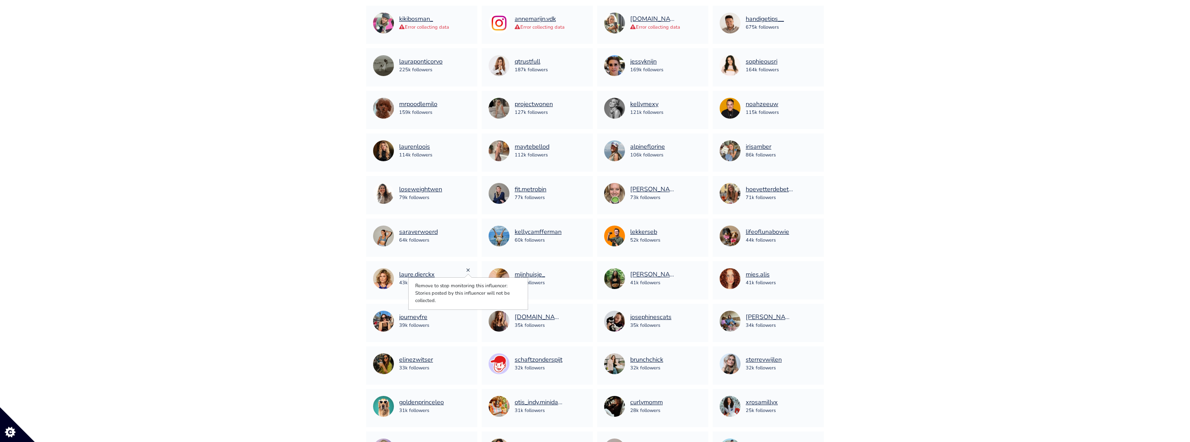
click at [469, 269] on link "×" at bounding box center [468, 270] width 4 height 10
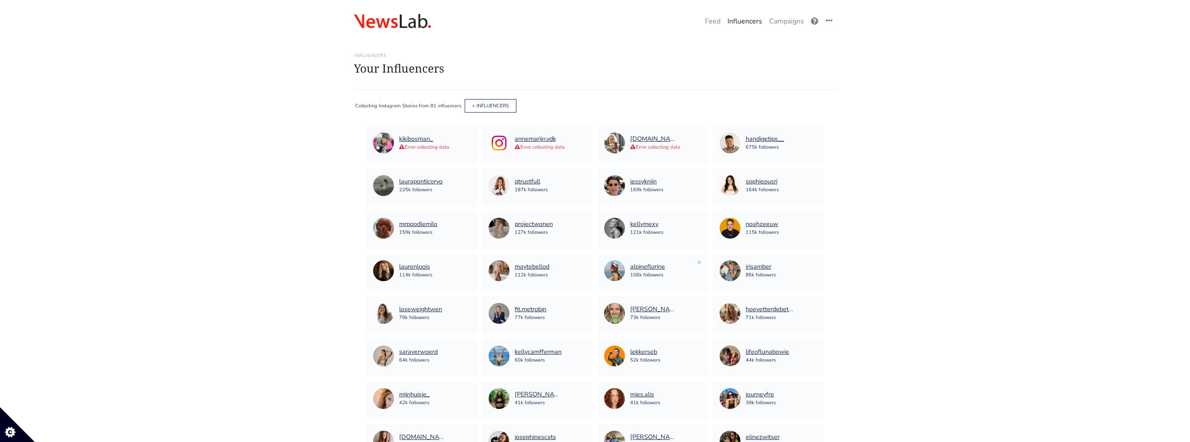
scroll to position [0, 0]
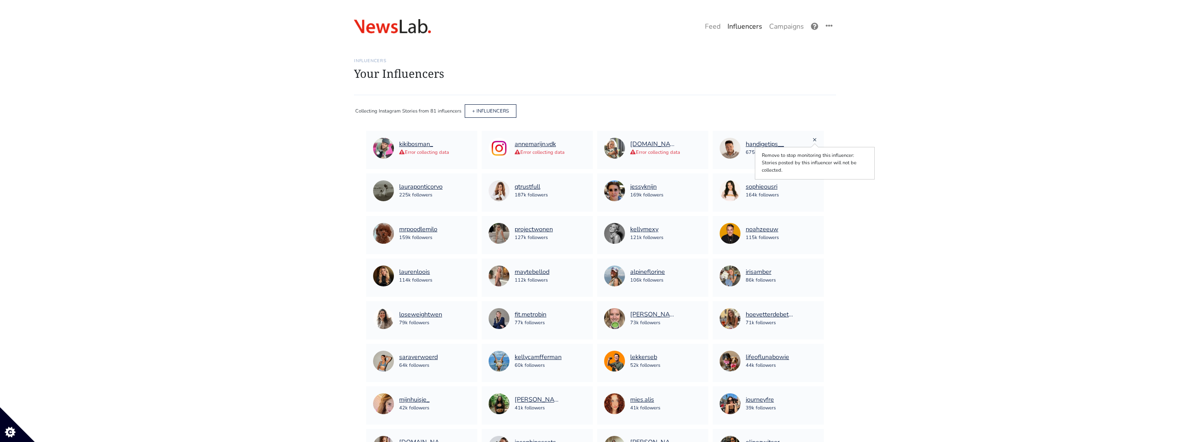
click at [816, 139] on link "×" at bounding box center [814, 140] width 4 height 10
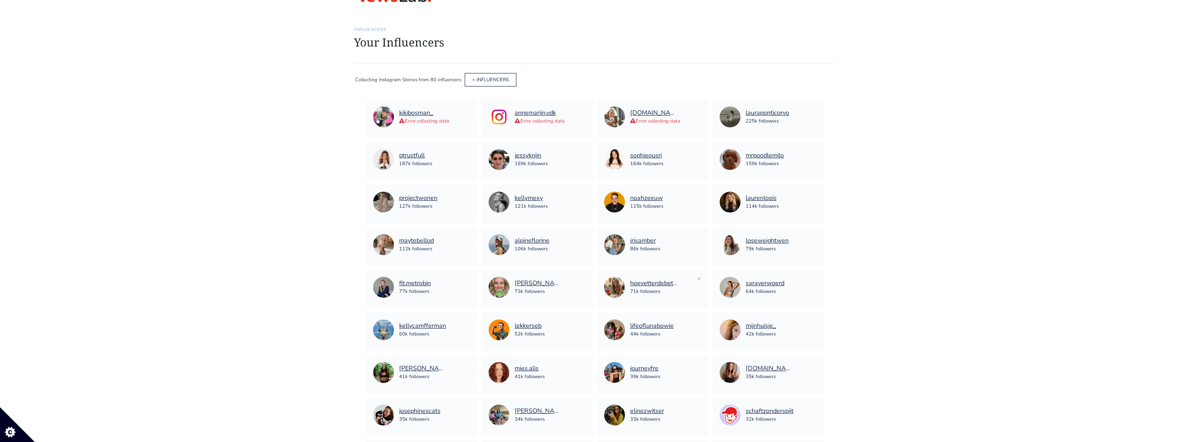
scroll to position [69, 0]
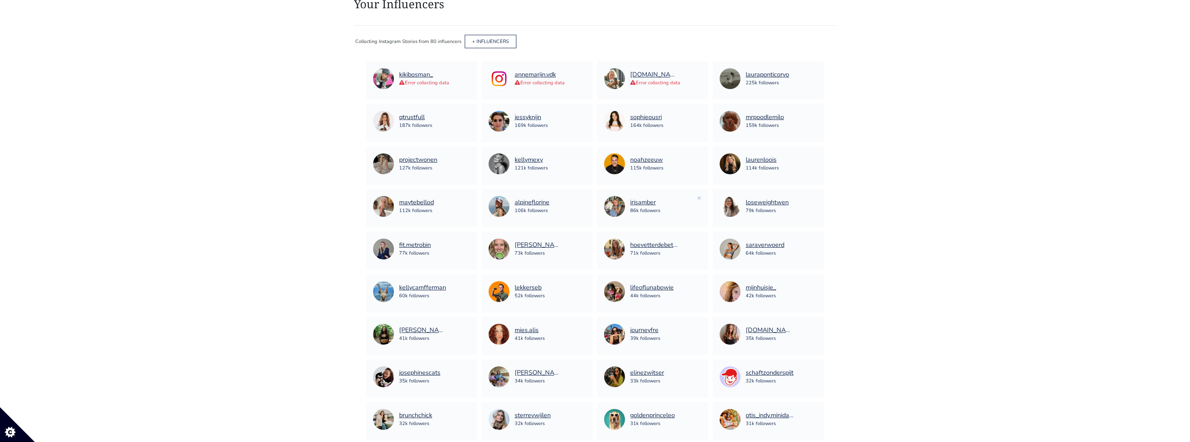
click at [701, 199] on div "irisamber 86k followers ×" at bounding box center [652, 208] width 111 height 38
click at [700, 197] on link "×" at bounding box center [699, 198] width 4 height 10
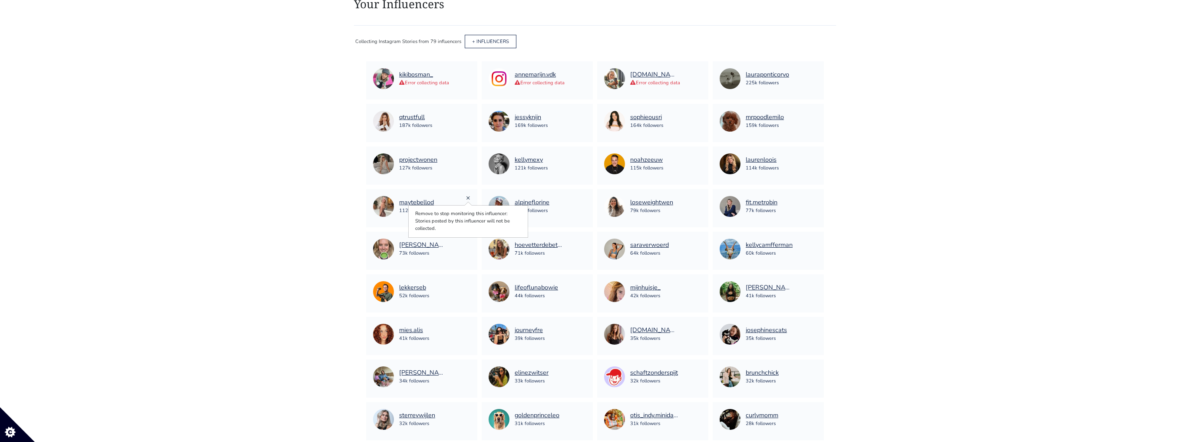
click at [468, 195] on link "×" at bounding box center [468, 198] width 4 height 10
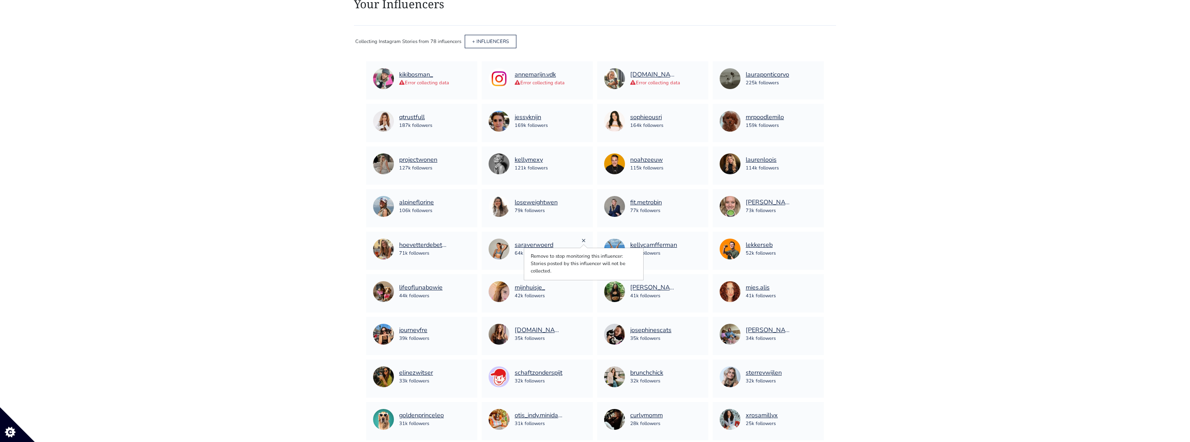
click at [584, 240] on link "×" at bounding box center [583, 240] width 4 height 10
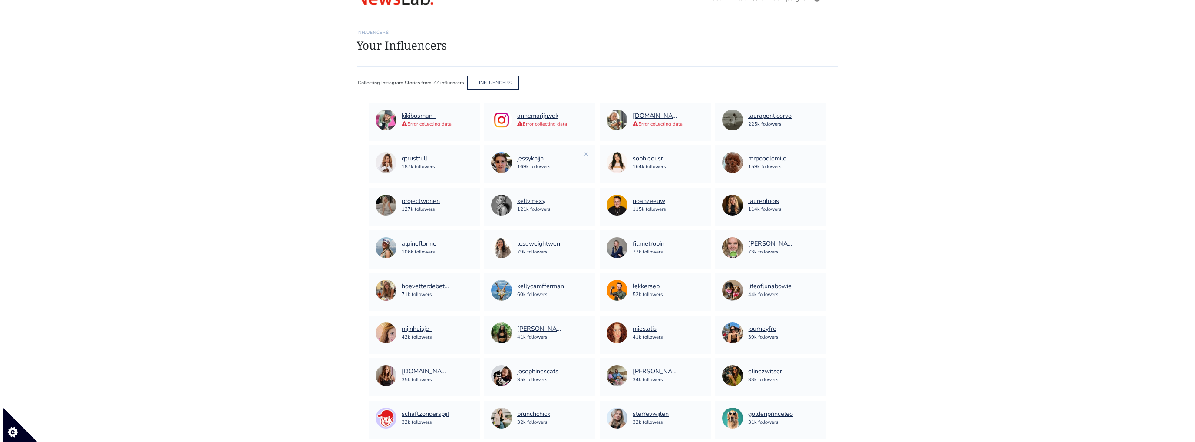
scroll to position [0, 0]
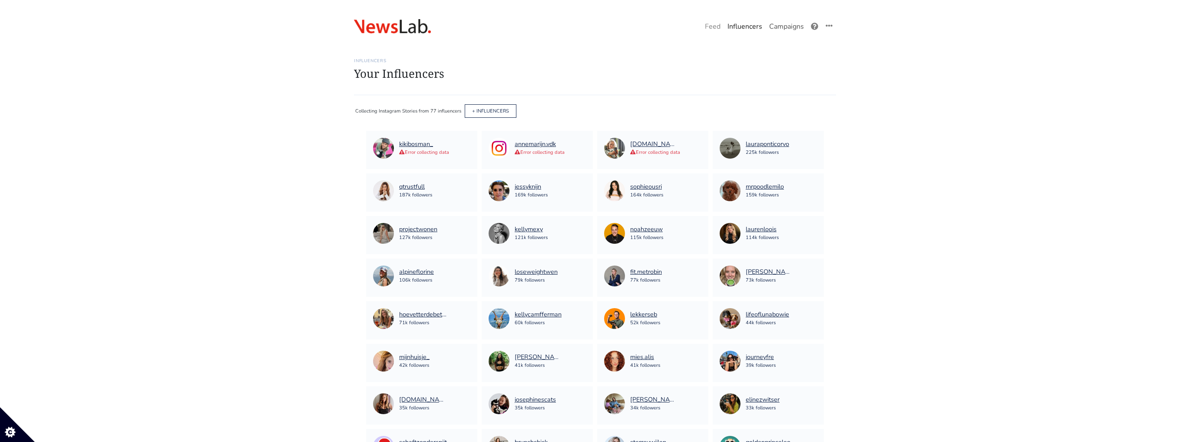
click at [780, 24] on link "Campaigns" at bounding box center [787, 26] width 42 height 17
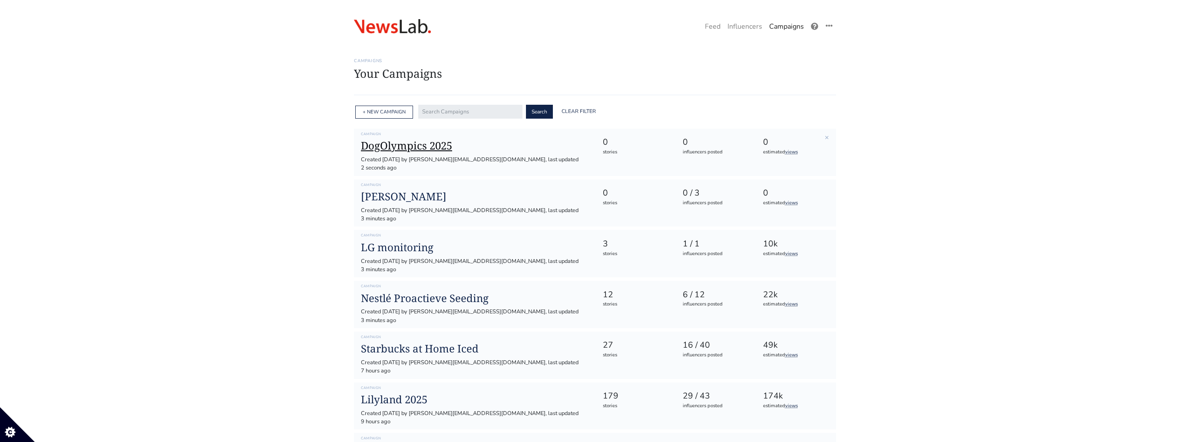
click at [392, 142] on h1 "DogOlympics 2025" at bounding box center [475, 145] width 228 height 13
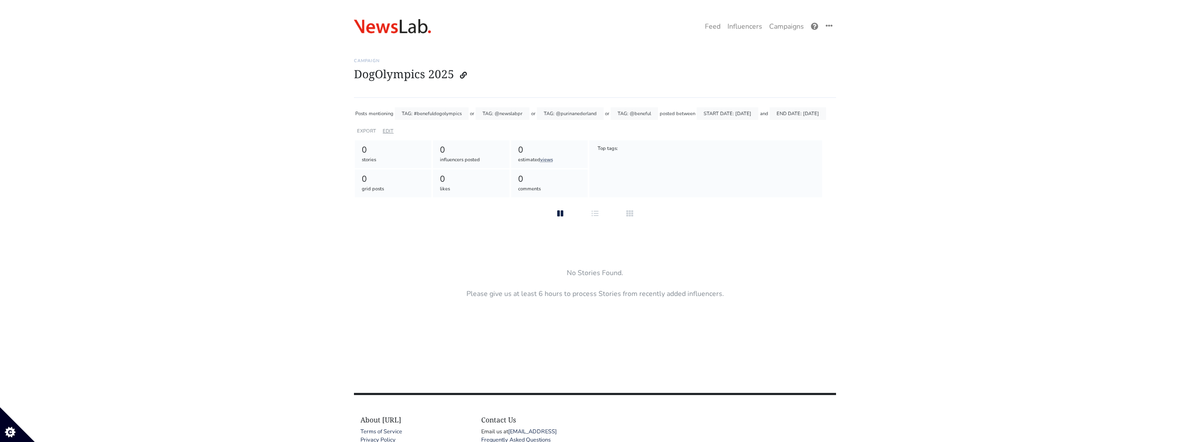
click at [390, 134] on link "EDIT" at bounding box center [388, 131] width 11 height 7
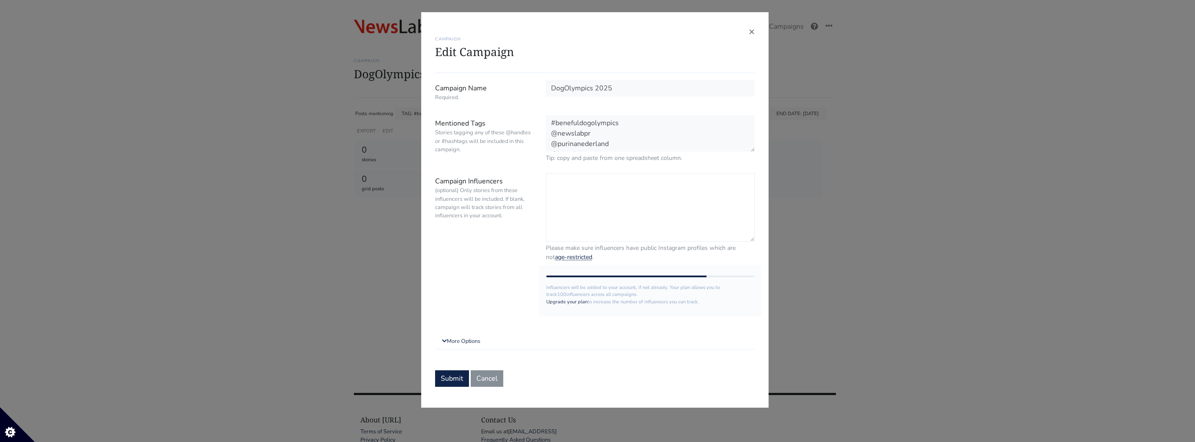
click at [617, 208] on textarea "Campaign Influencers (optional) Only stories from these influencers will be inc…" at bounding box center [650, 207] width 209 height 69
paste textarea "@labradex_nl @Aussie__Tommy @WitjeLola @Georgeinamsterdam @ikbenTeddy @Australi…"
type textarea "@labradex_nl @Aussie__Tommy @WitjeLola @Georgeinamsterdam @ikbenTeddy @Australi…"
click at [449, 368] on form "Campaign Name Required. DogOlympics 2025 Mentioned Tags Stories tagging any of …" at bounding box center [595, 233] width 320 height 306
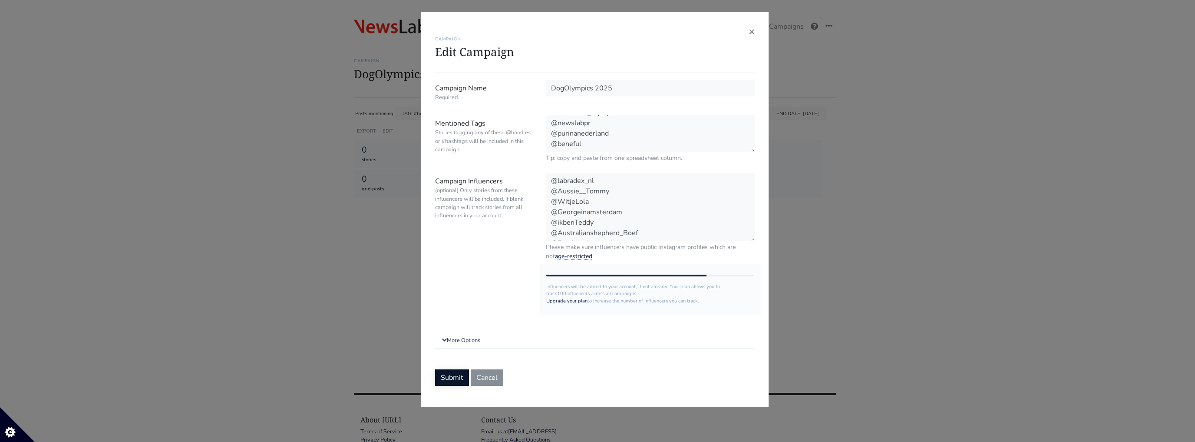
click at [449, 373] on button "Submit" at bounding box center [452, 377] width 34 height 17
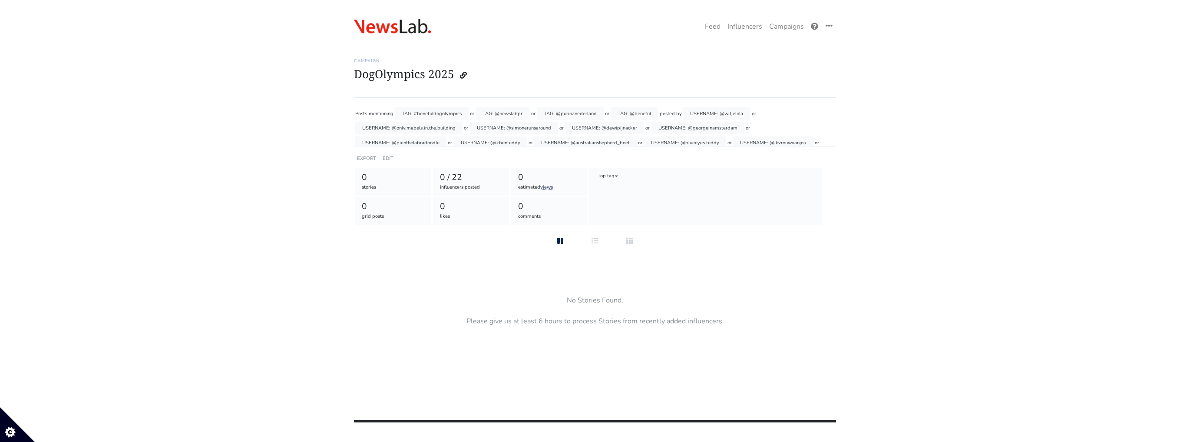
click at [746, 17] on div "One Campaign Feed Influencers Campaigns" at bounding box center [595, 19] width 1190 height 39
click at [738, 25] on link "Influencers" at bounding box center [745, 26] width 42 height 17
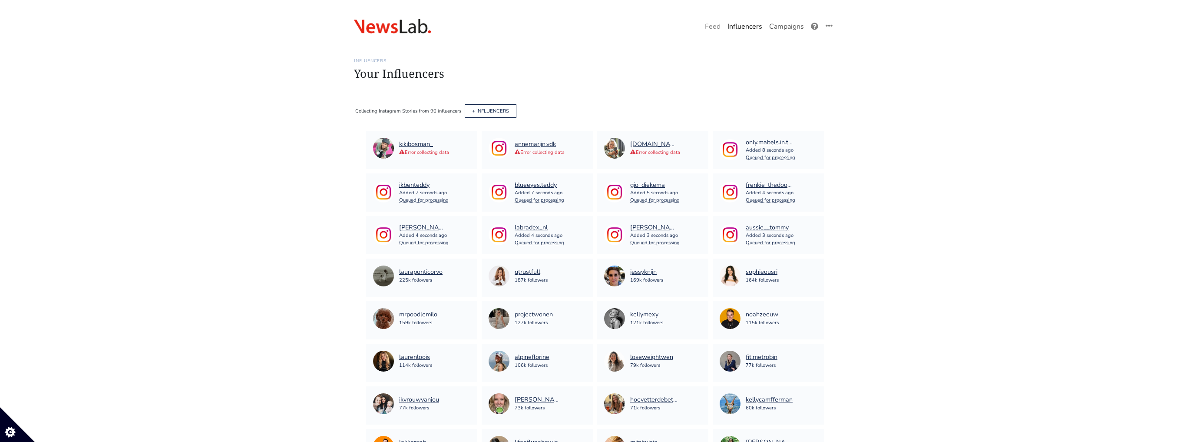
click at [799, 29] on link "Campaigns" at bounding box center [787, 26] width 42 height 17
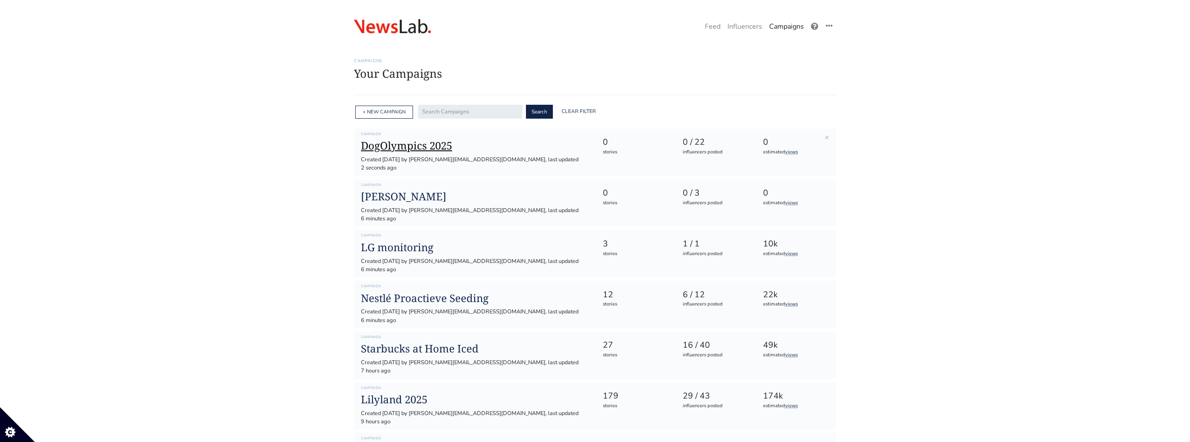
click at [389, 140] on h1 "DogOlympics 2025" at bounding box center [475, 145] width 228 height 13
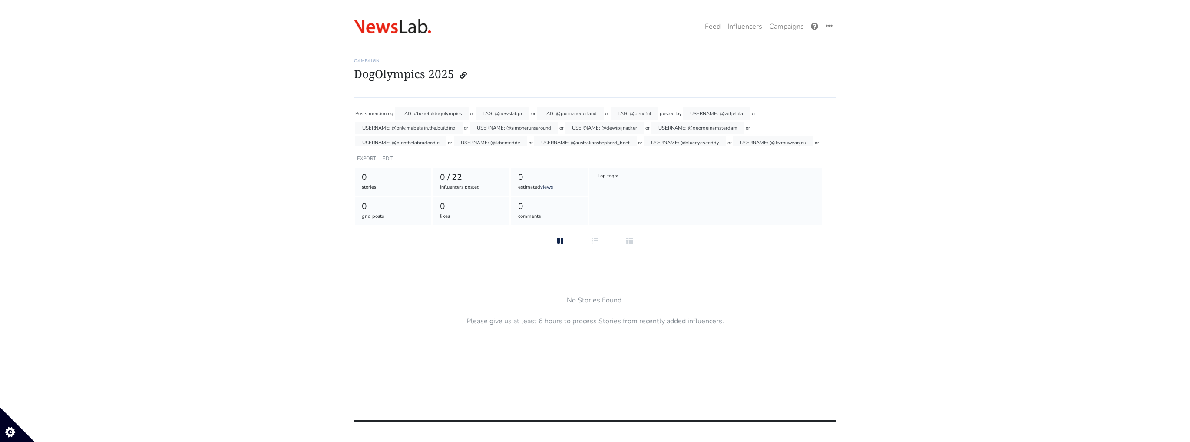
scroll to position [49, 0]
